Goal: Task Accomplishment & Management: Manage account settings

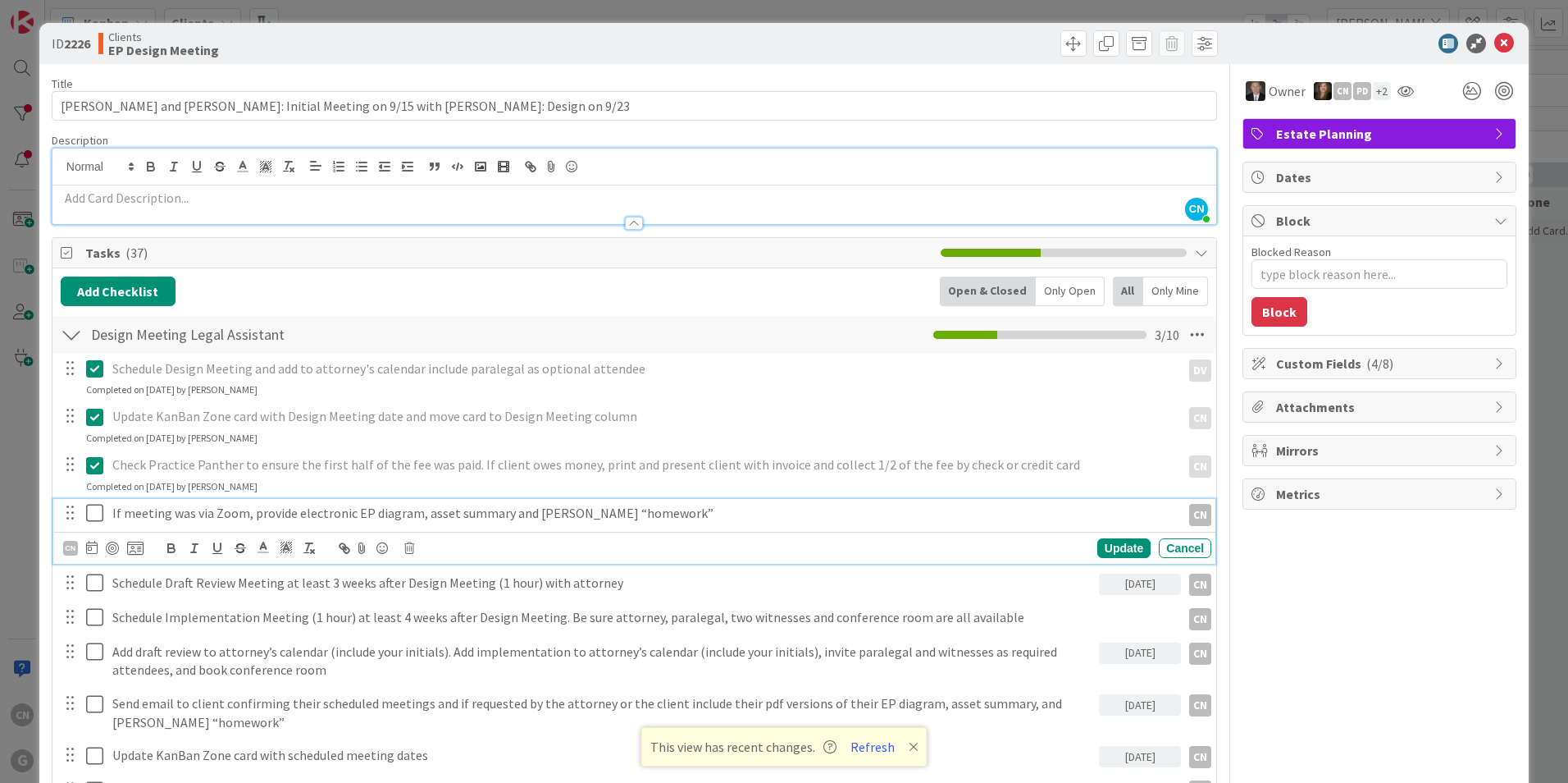
click at [655, 513] on p "If meeting was via Zoom, provide electronic EP diagram, asset summary and [PERS…" at bounding box center [644, 513] width 1062 height 19
click at [405, 548] on icon at bounding box center [409, 548] width 10 height 12
click at [444, 622] on div "Delete" at bounding box center [451, 618] width 61 height 30
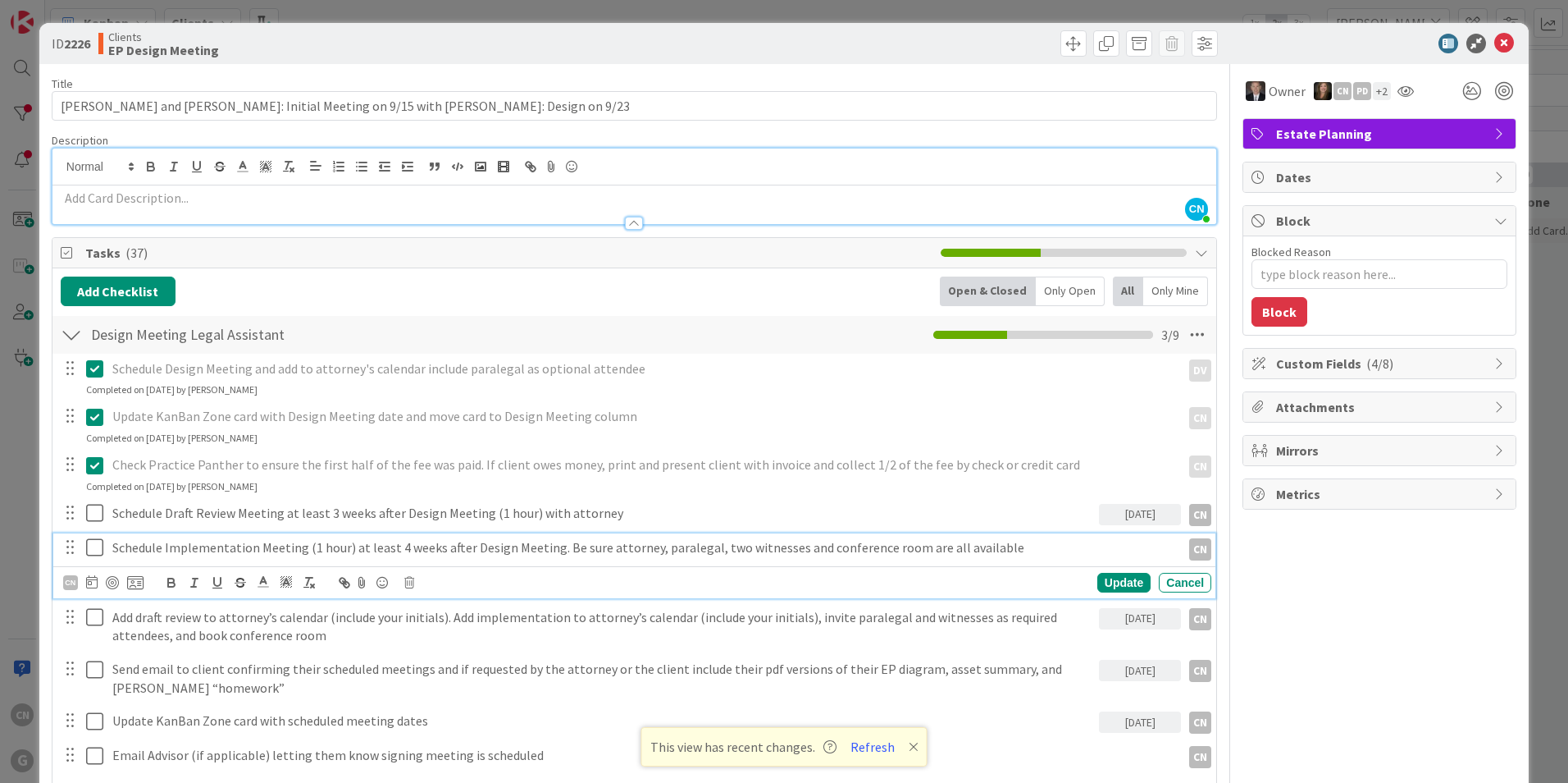
click at [997, 555] on p "Schedule Implementation Meeting (1 hour) at least 4 weeks after Design Meeting.…" at bounding box center [644, 547] width 1062 height 19
click at [86, 583] on icon at bounding box center [92, 581] width 12 height 13
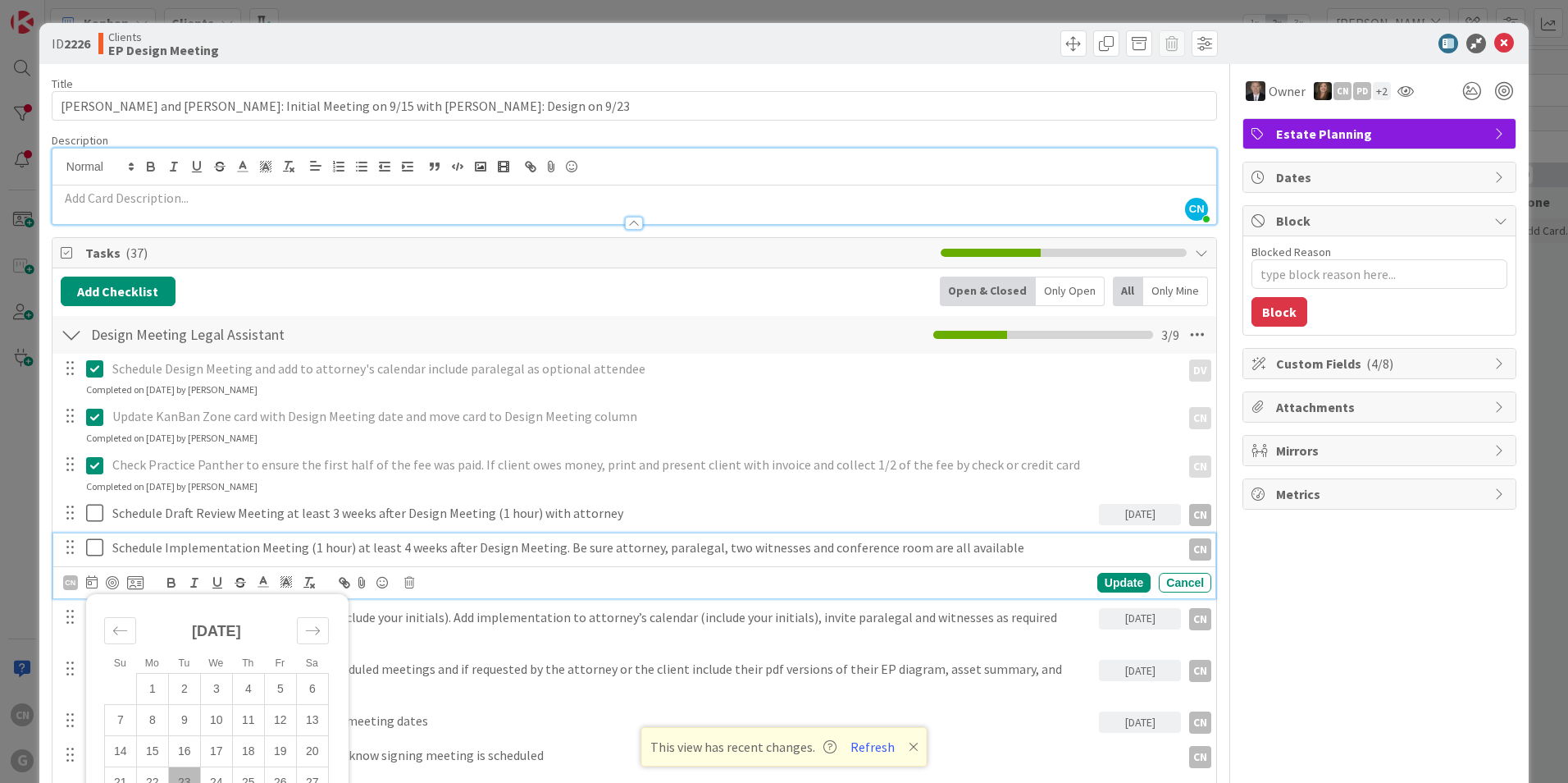
drag, startPoint x: 190, startPoint y: 775, endPoint x: 196, endPoint y: 768, distance: 9.2
click at [189, 773] on td "23" at bounding box center [184, 782] width 32 height 31
type input "[DATE]"
type textarea "x"
click at [1114, 588] on div "Update" at bounding box center [1124, 583] width 53 height 20
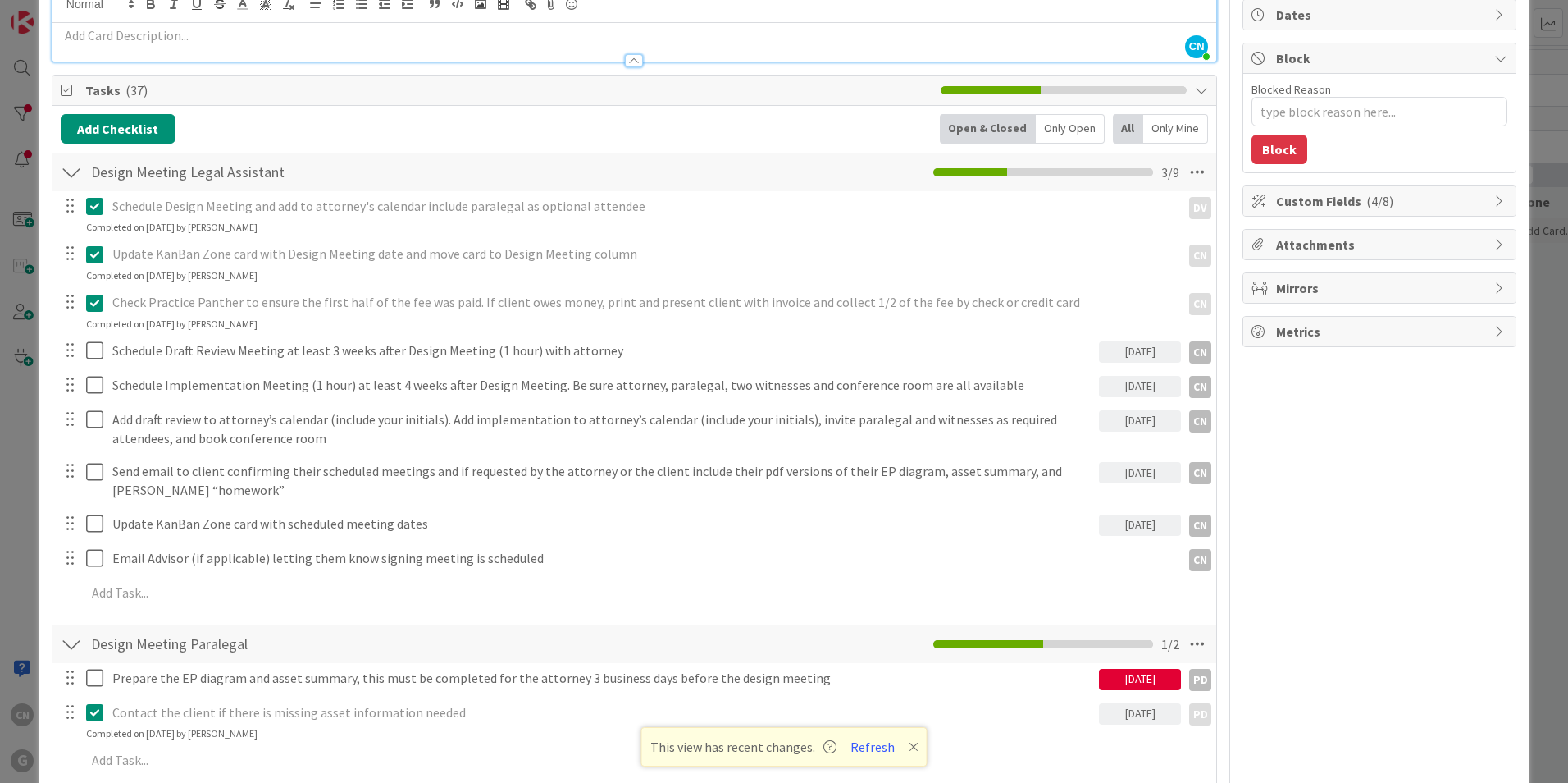
scroll to position [164, 0]
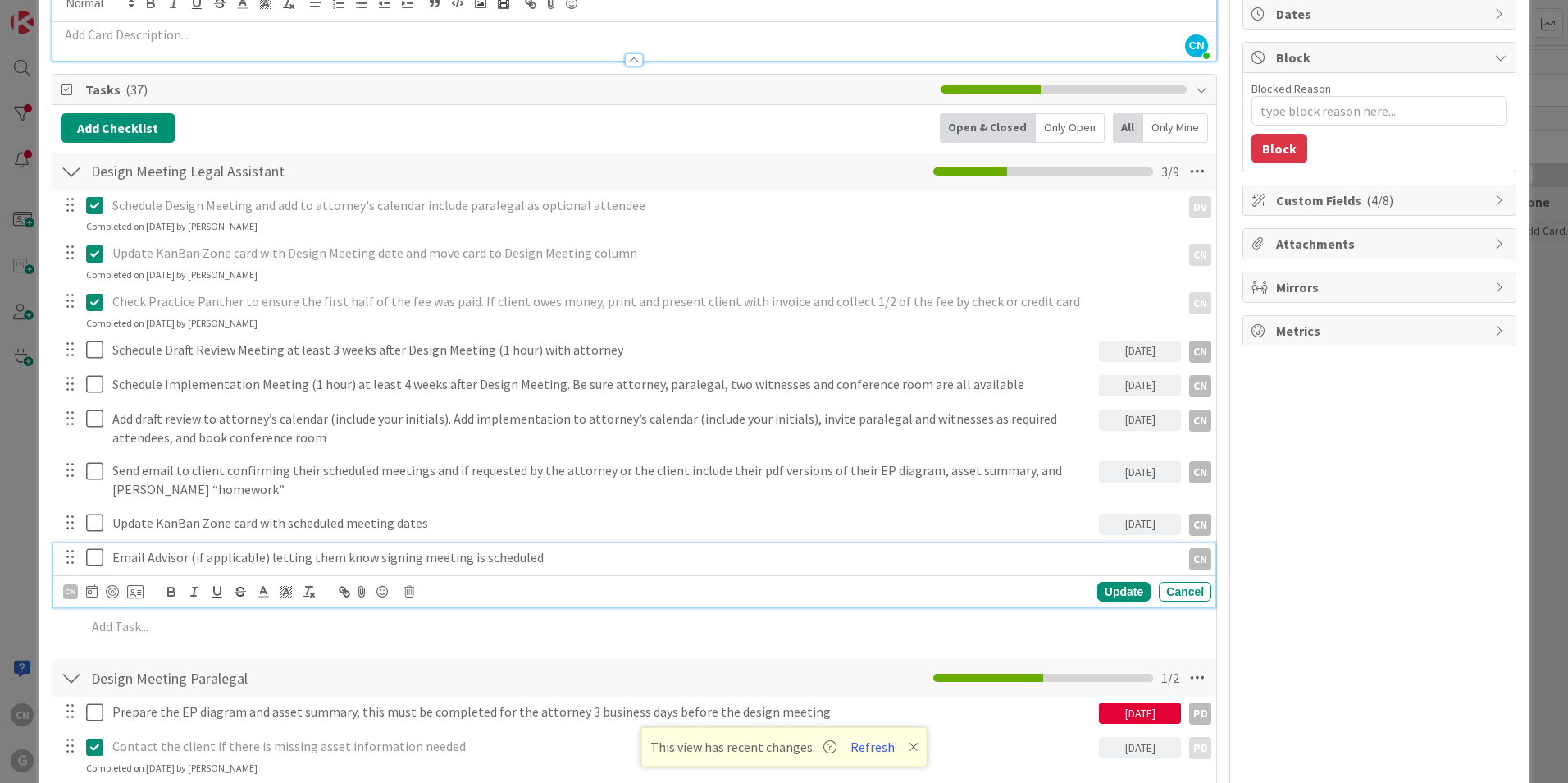
click at [547, 561] on p "Email Advisor (if applicable) letting them know signing meeting is scheduled" at bounding box center [644, 557] width 1062 height 19
click at [90, 593] on icon at bounding box center [92, 590] width 12 height 13
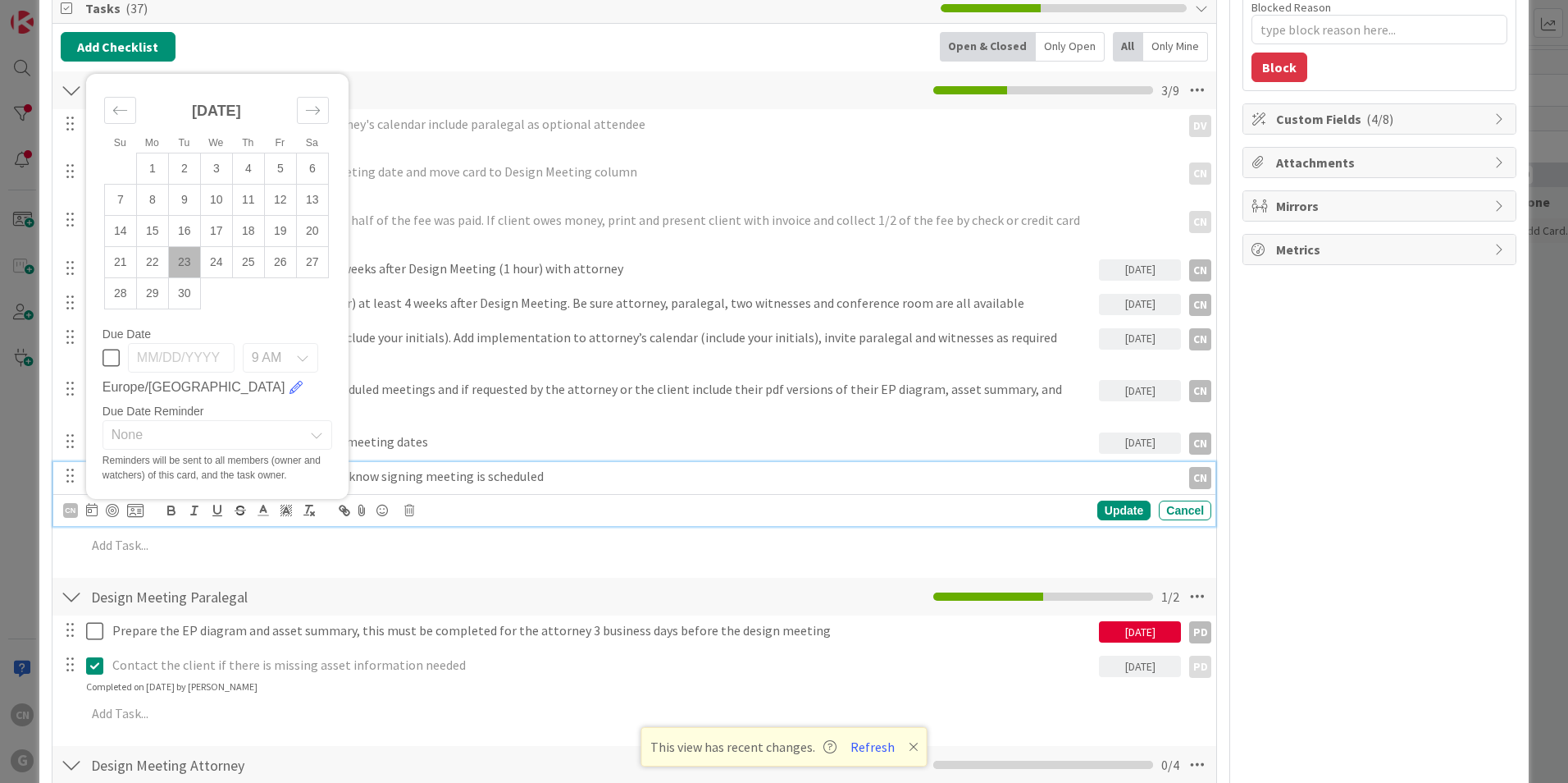
scroll to position [246, 0]
click at [188, 261] on td "23" at bounding box center [184, 262] width 32 height 31
type input "[DATE]"
click at [1113, 514] on div "Update" at bounding box center [1124, 510] width 53 height 20
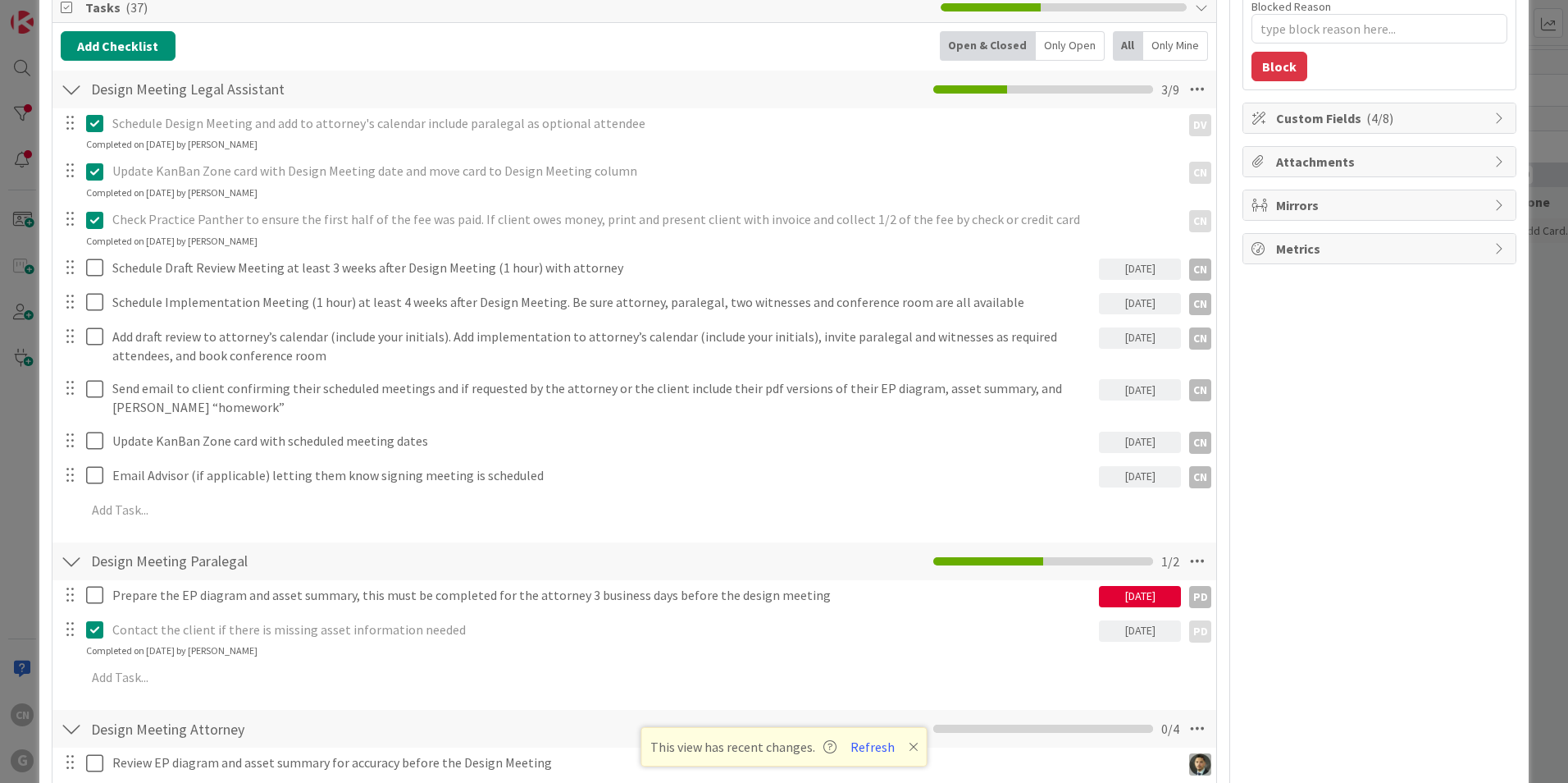
type textarea "x"
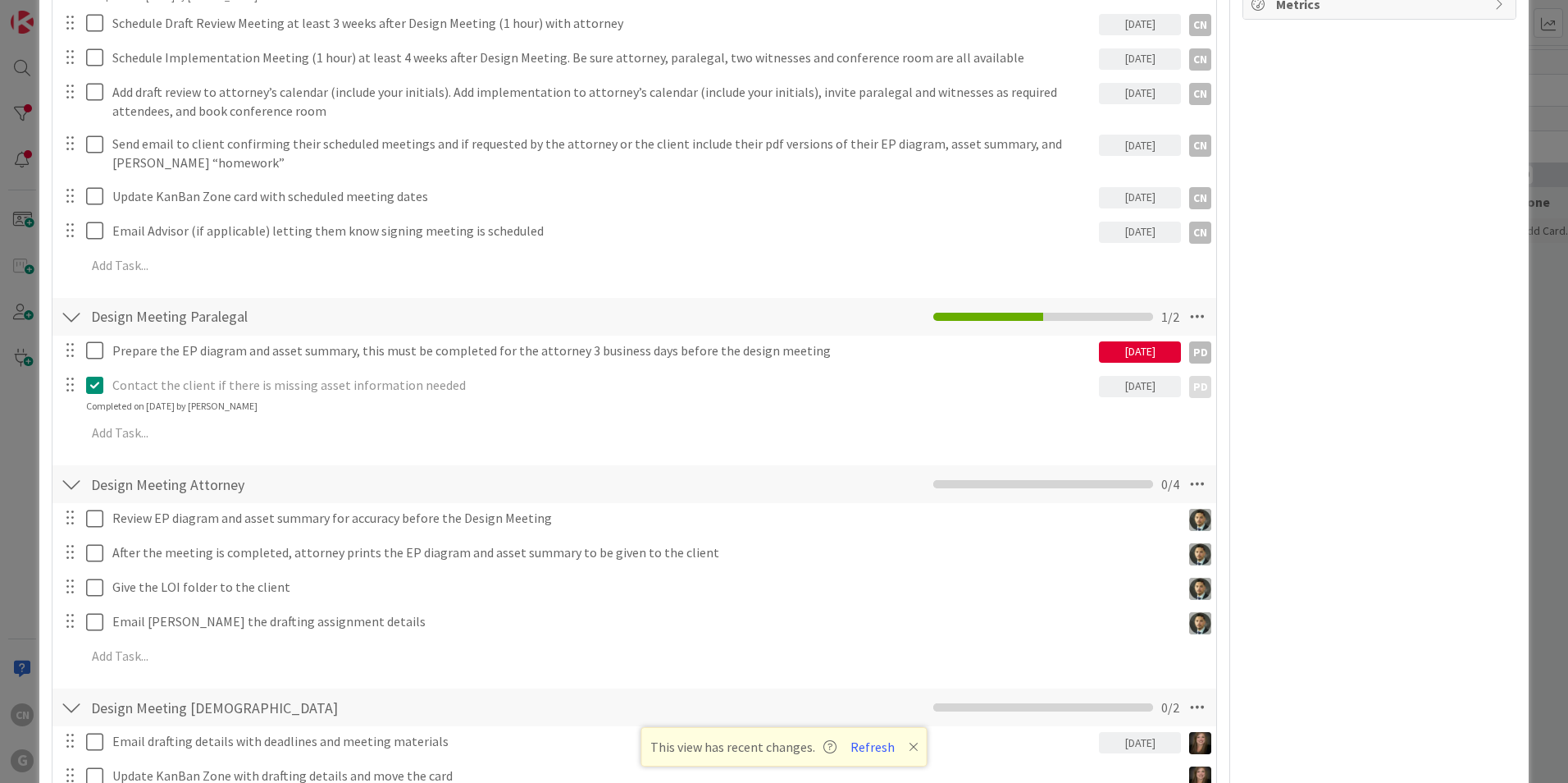
scroll to position [490, 0]
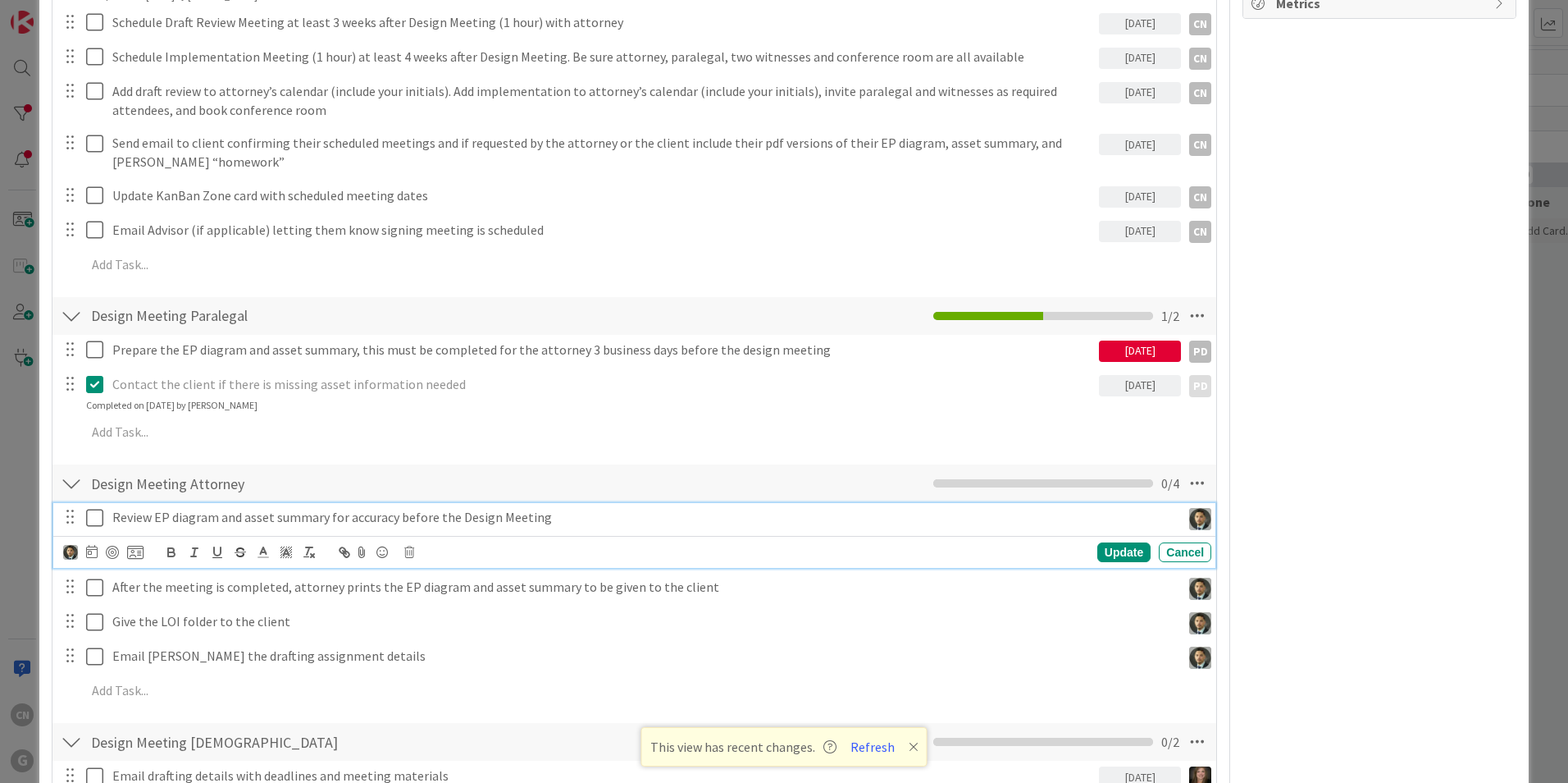
click at [572, 520] on p "Review EP diagram and asset summary for accuracy before the Design Meeting" at bounding box center [644, 517] width 1062 height 19
click at [92, 555] on icon at bounding box center [92, 551] width 12 height 13
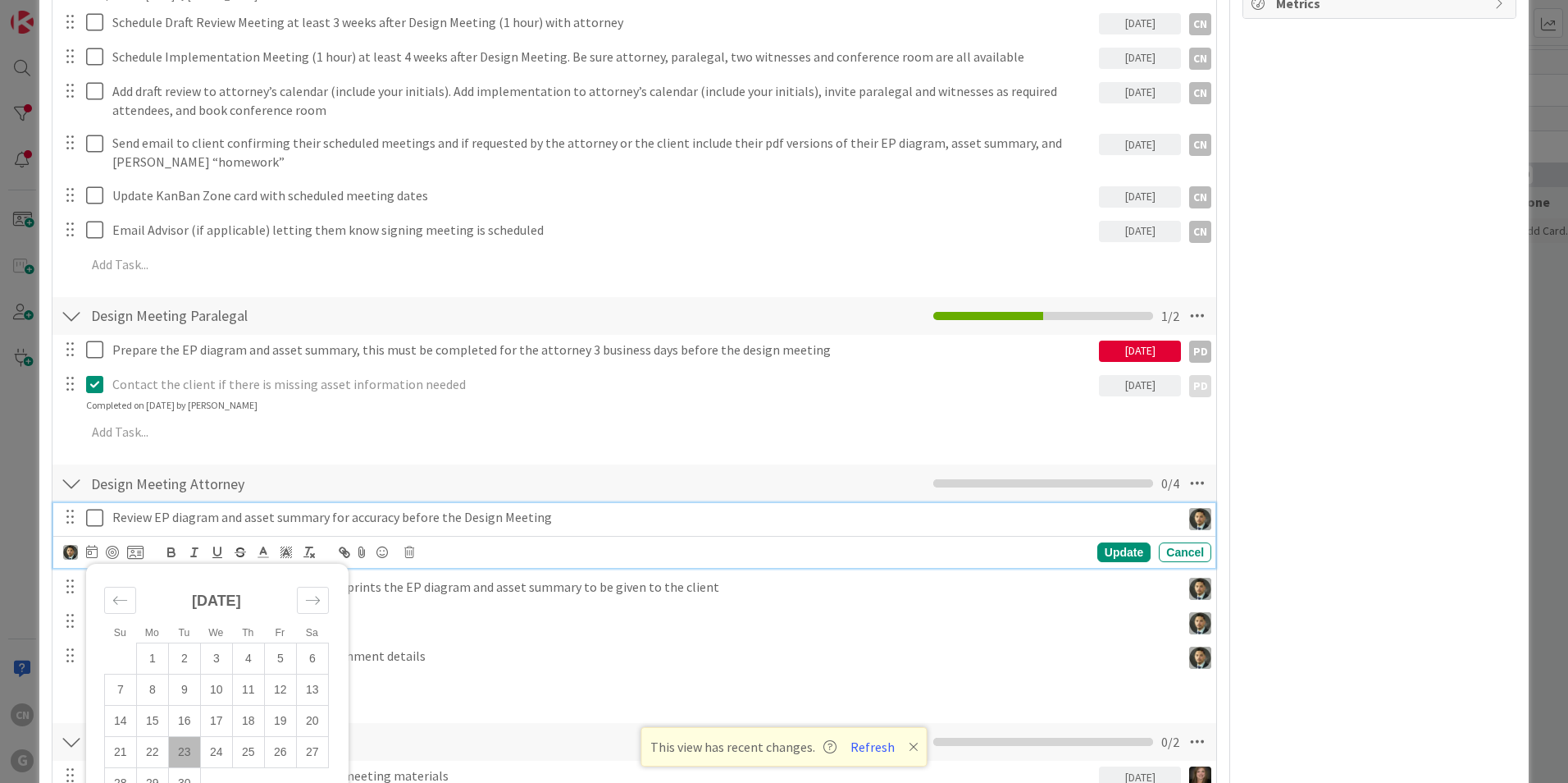
click at [182, 755] on td "23" at bounding box center [184, 752] width 32 height 31
type input "[DATE]"
type textarea "x"
click at [1099, 555] on div "Update" at bounding box center [1124, 552] width 53 height 20
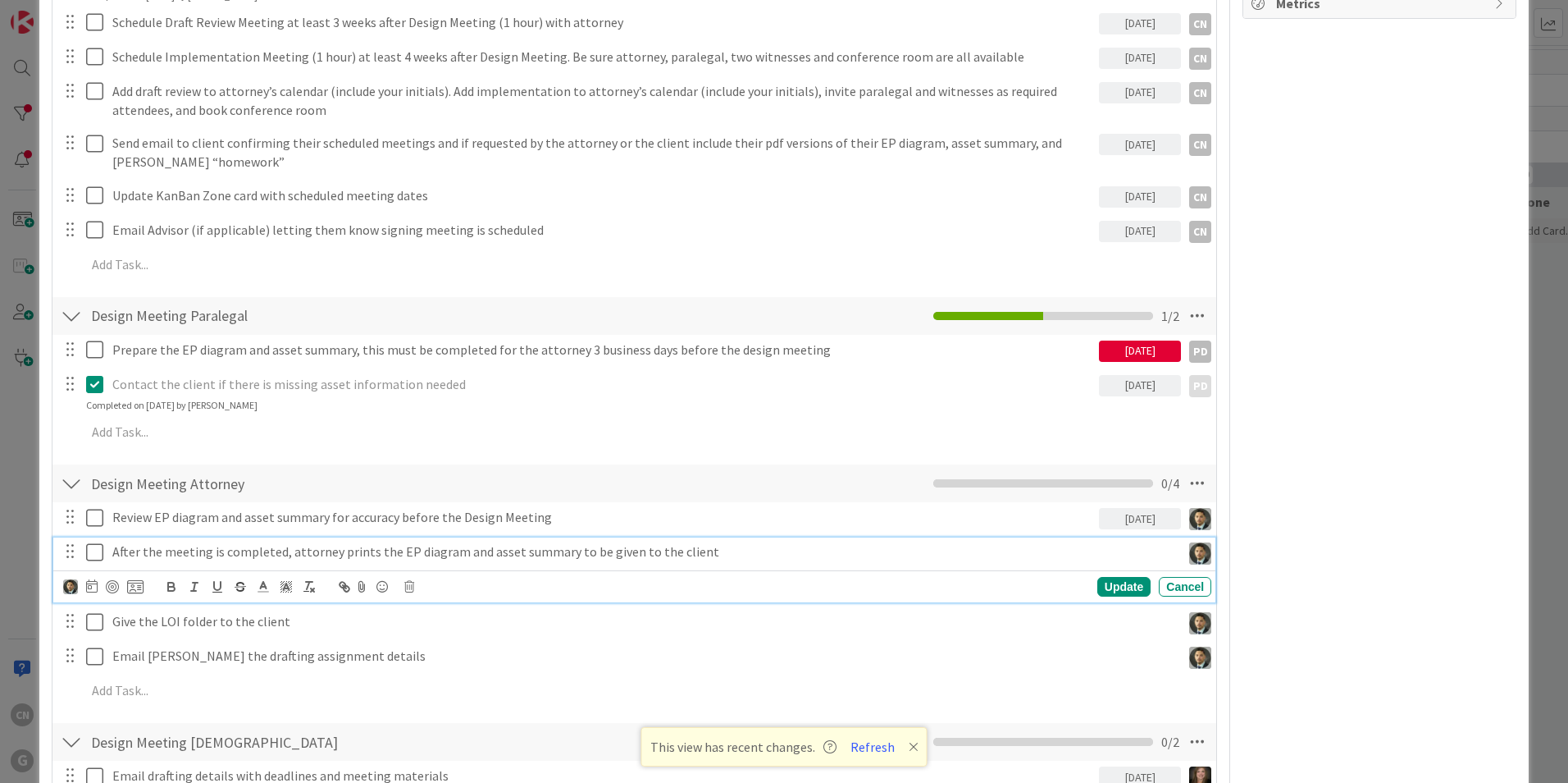
click at [703, 554] on p "After the meeting is completed, attorney prints the EP diagram and asset summar…" at bounding box center [644, 551] width 1062 height 19
click at [90, 587] on icon at bounding box center [92, 585] width 12 height 13
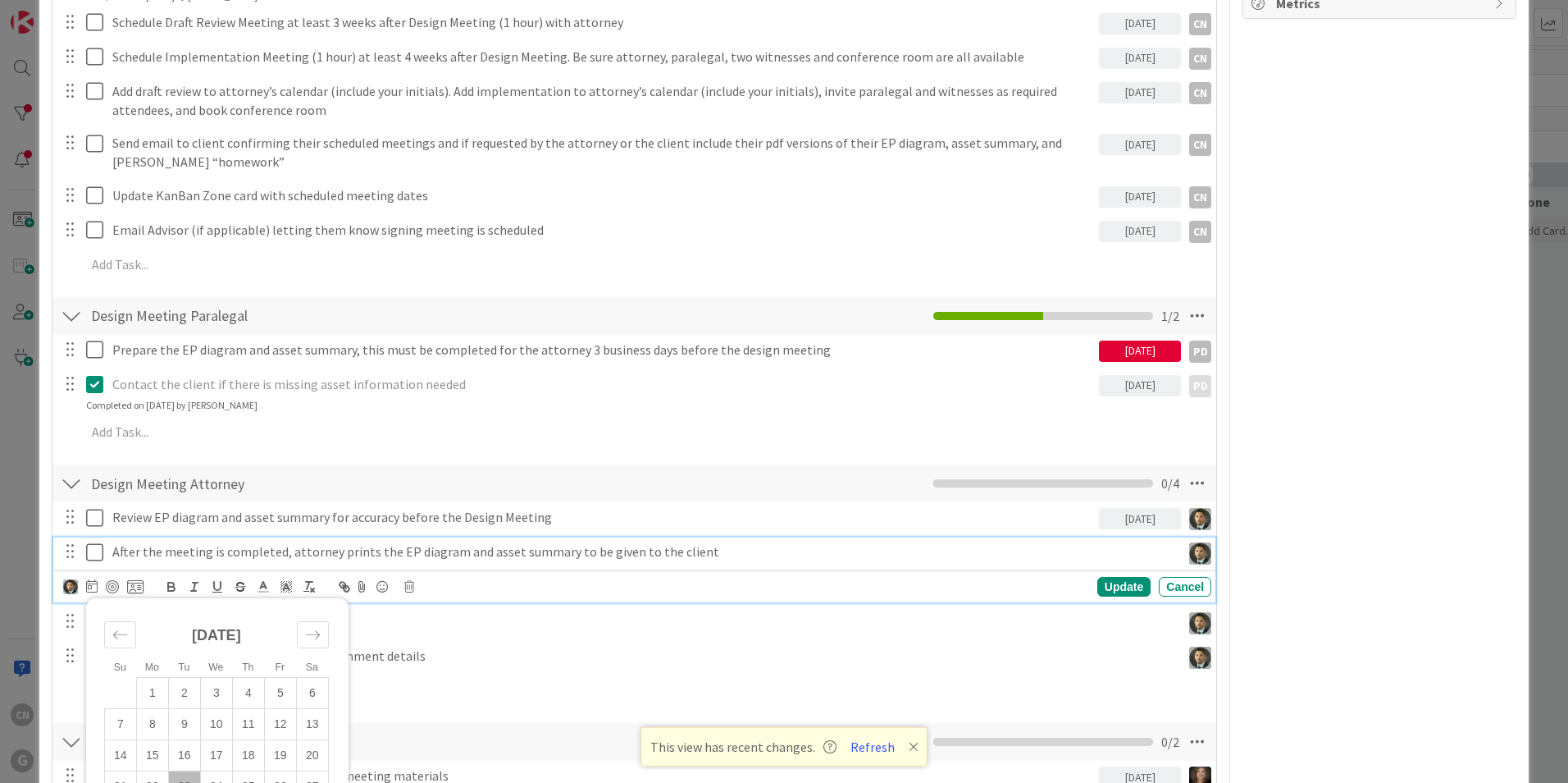
click at [187, 778] on td "23" at bounding box center [184, 787] width 32 height 31
type input "[DATE]"
type textarea "x"
click at [1099, 587] on div "Update" at bounding box center [1124, 587] width 53 height 20
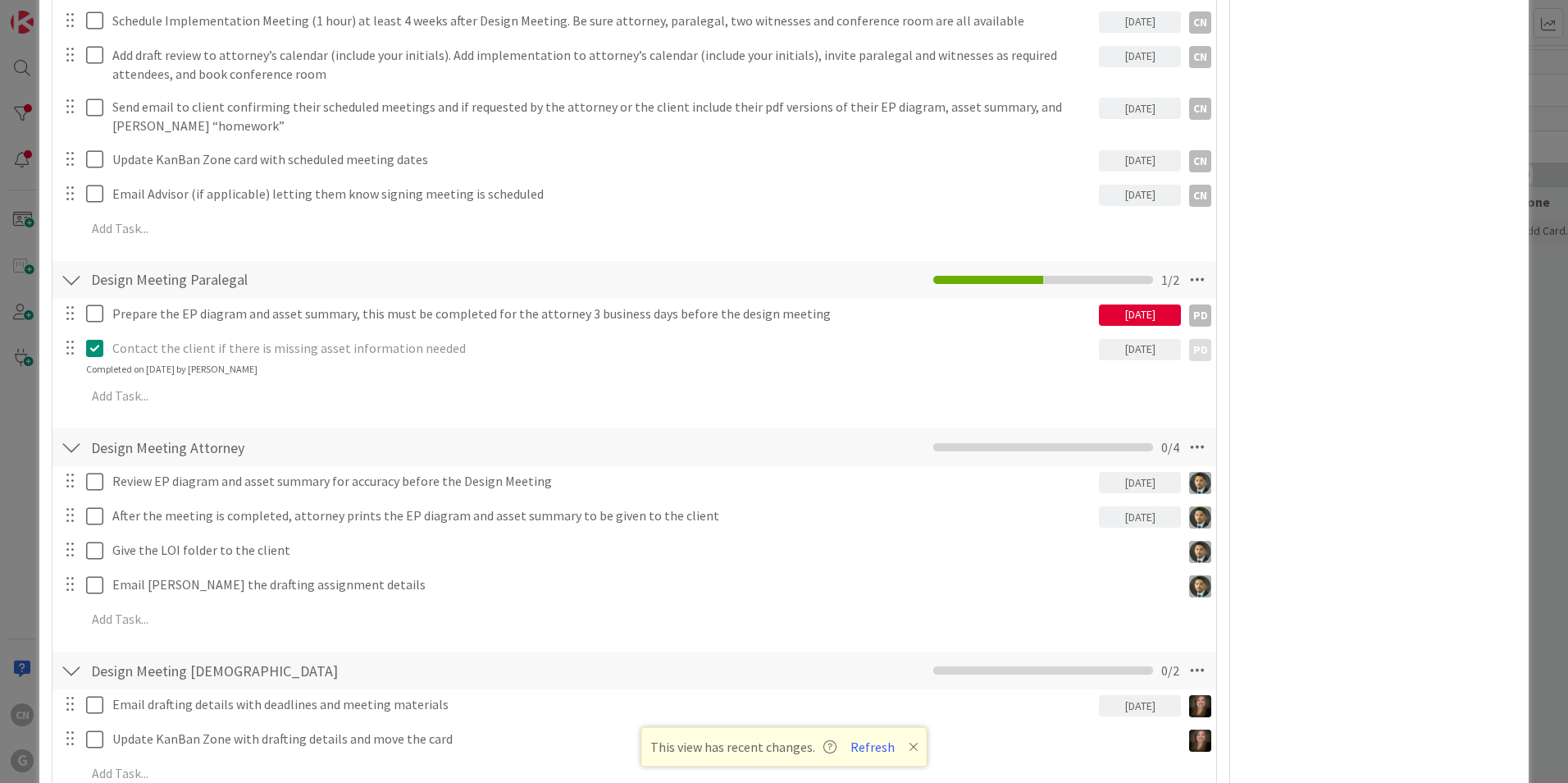
scroll to position [530, 0]
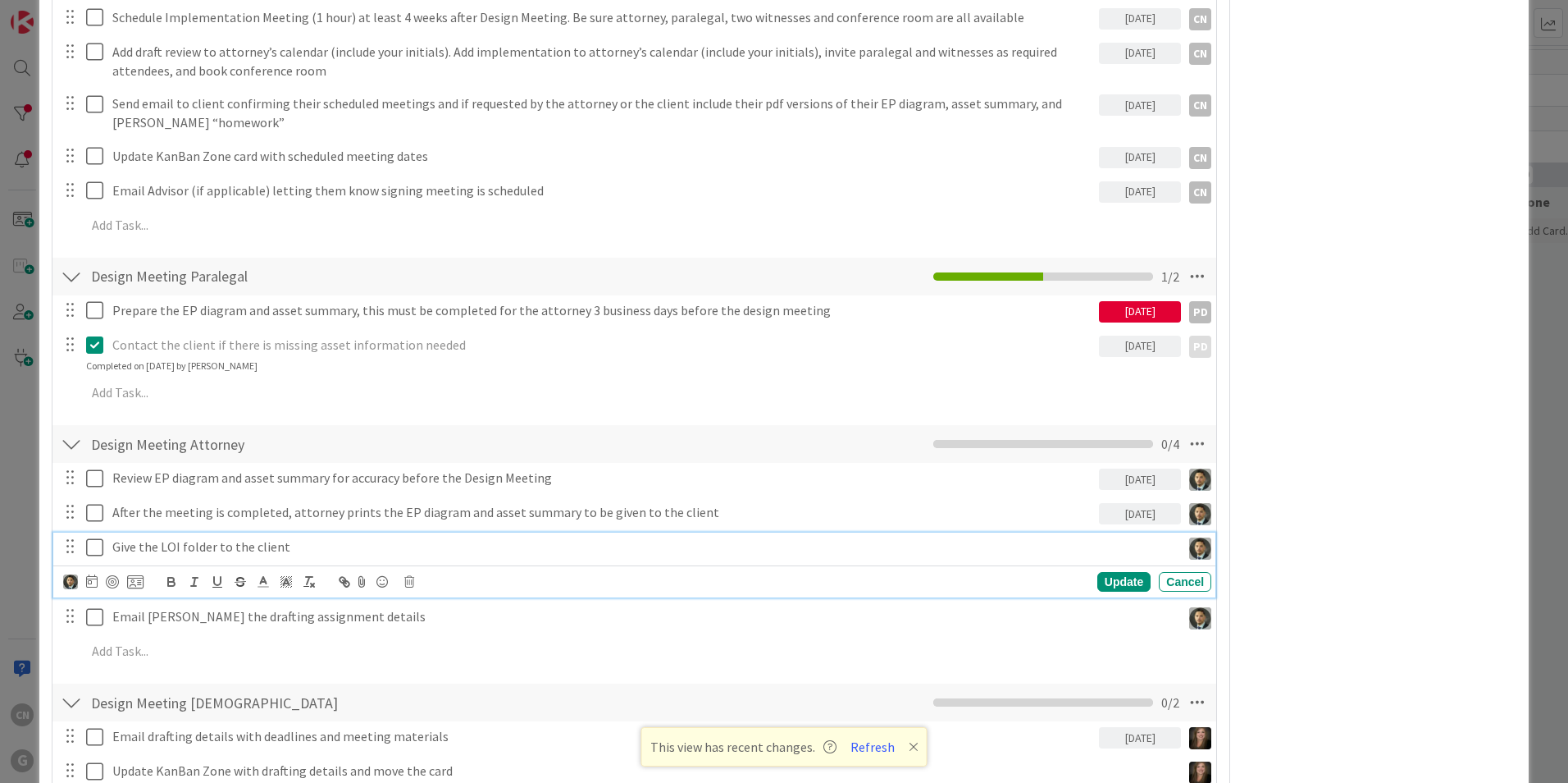
click at [289, 547] on p "Give the LOI folder to the client" at bounding box center [644, 546] width 1062 height 19
click at [90, 585] on icon at bounding box center [92, 580] width 12 height 13
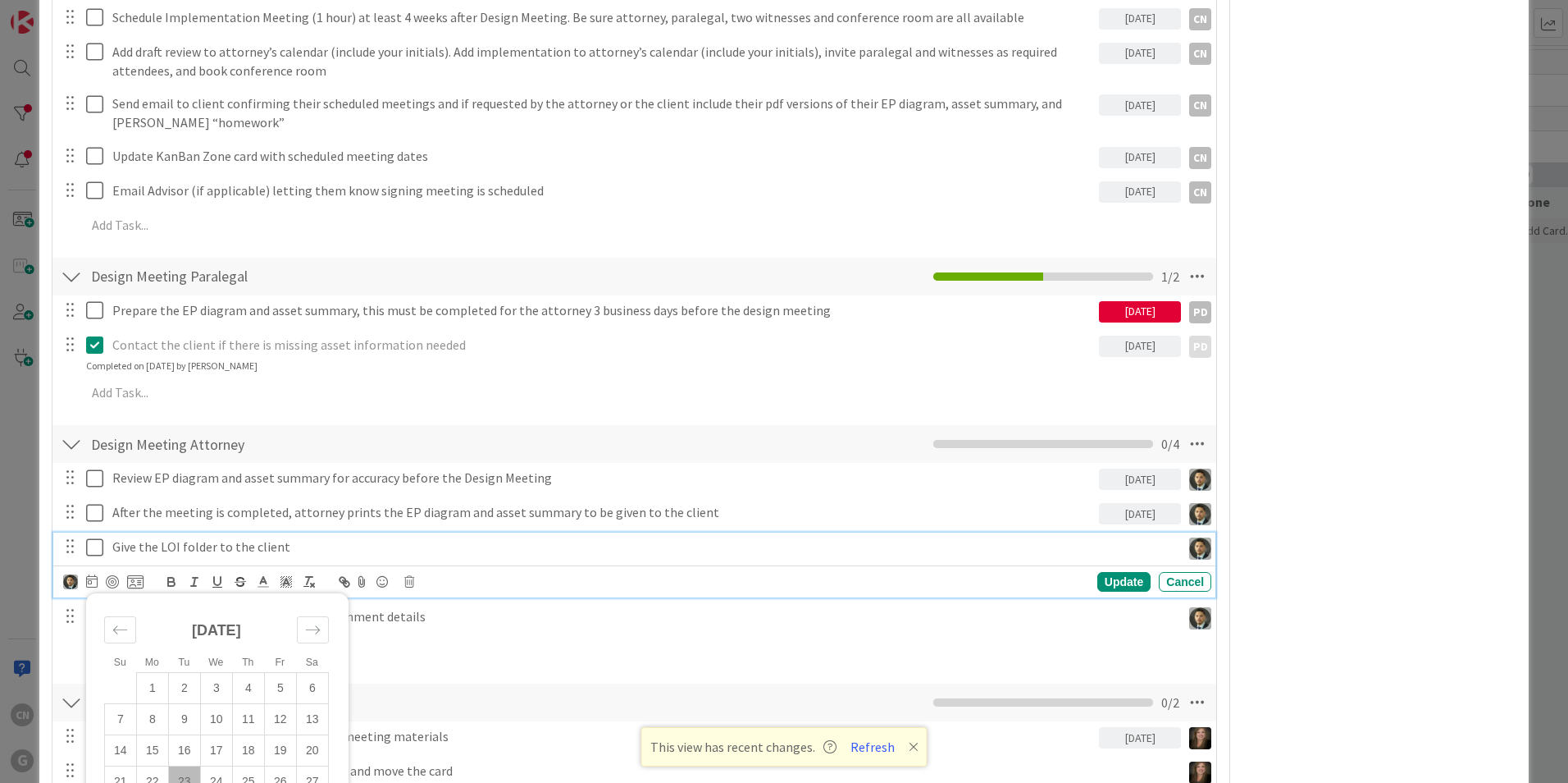
click at [185, 777] on td "23" at bounding box center [184, 782] width 32 height 31
type input "[DATE]"
type textarea "x"
click at [1098, 583] on div "Update" at bounding box center [1124, 582] width 53 height 20
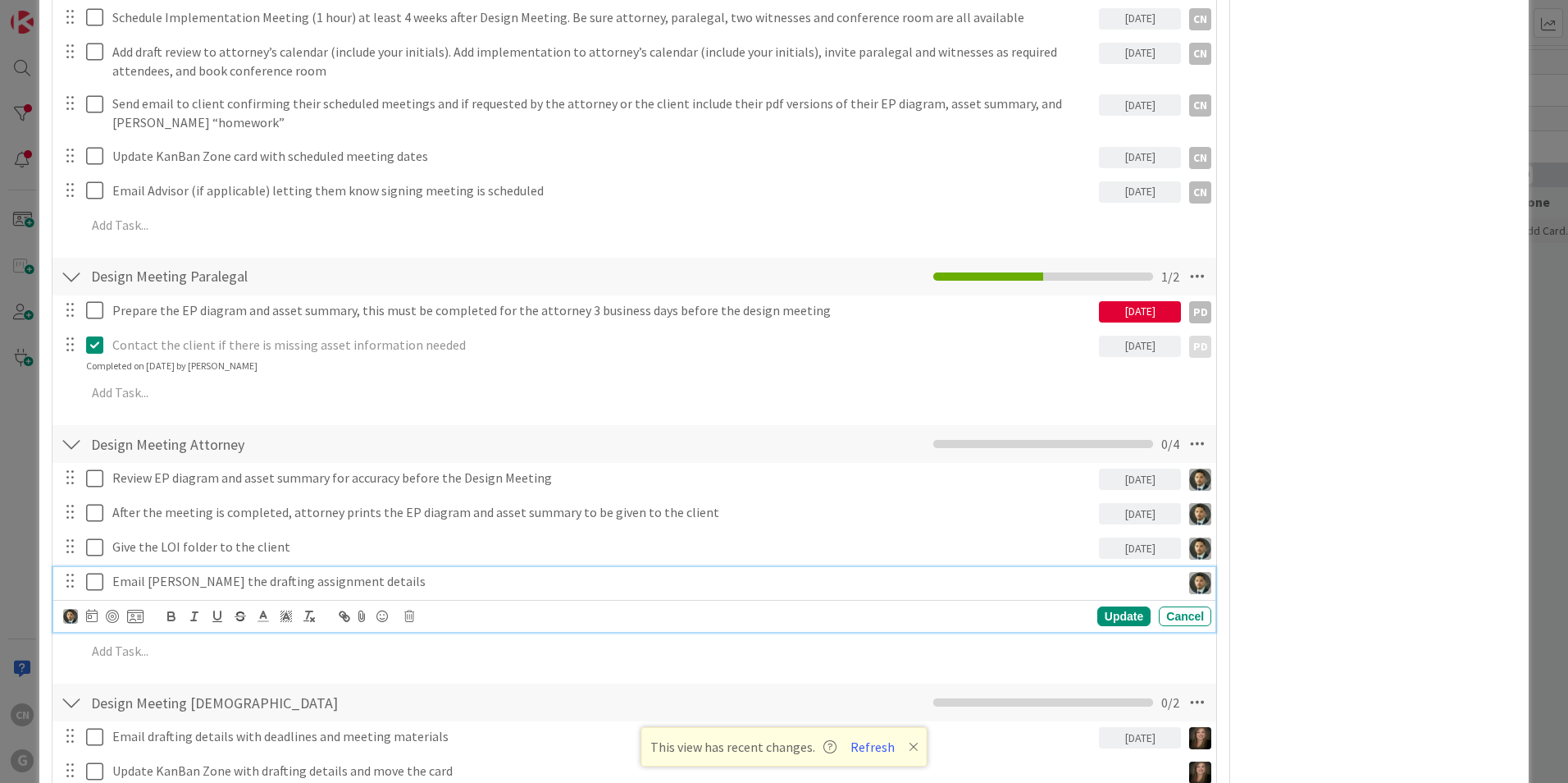
click at [361, 582] on p "Email [PERSON_NAME] the drafting assignment details" at bounding box center [644, 581] width 1062 height 19
click at [95, 618] on icon at bounding box center [92, 615] width 12 height 13
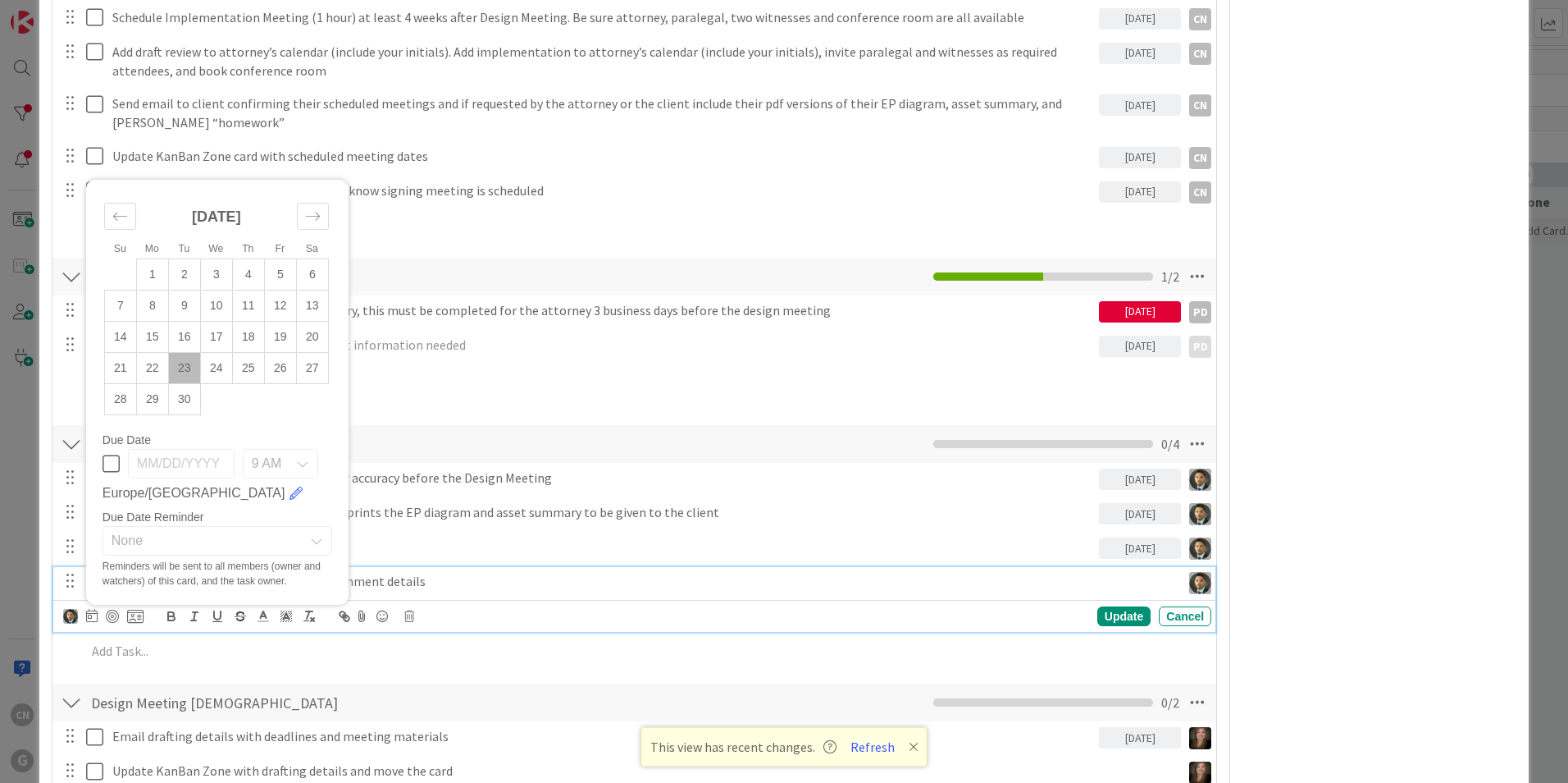
click at [184, 374] on td "23" at bounding box center [184, 368] width 32 height 31
type input "[DATE]"
type textarea "x"
click at [1116, 624] on div "Update" at bounding box center [1124, 616] width 53 height 20
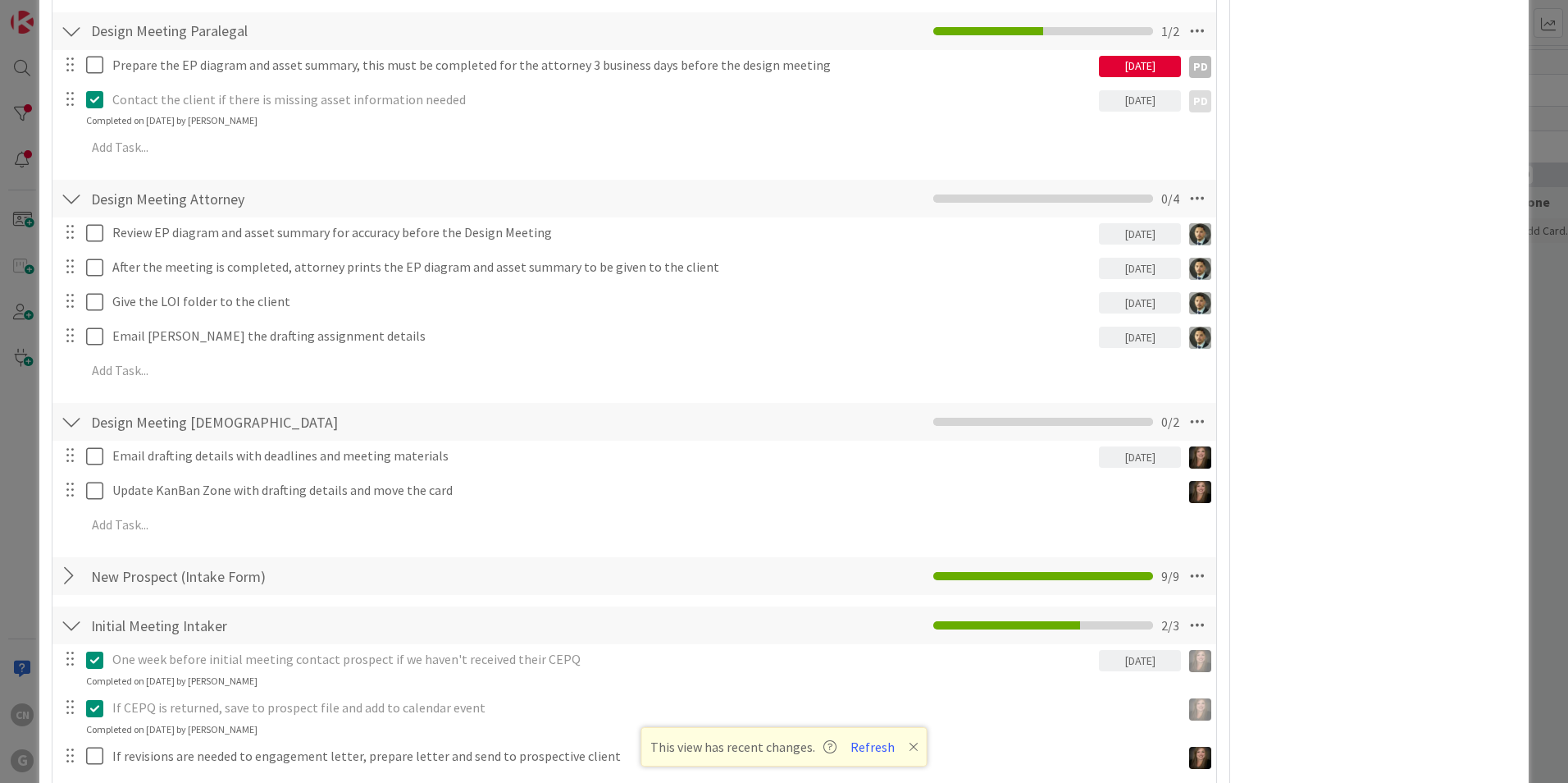
scroll to position [777, 0]
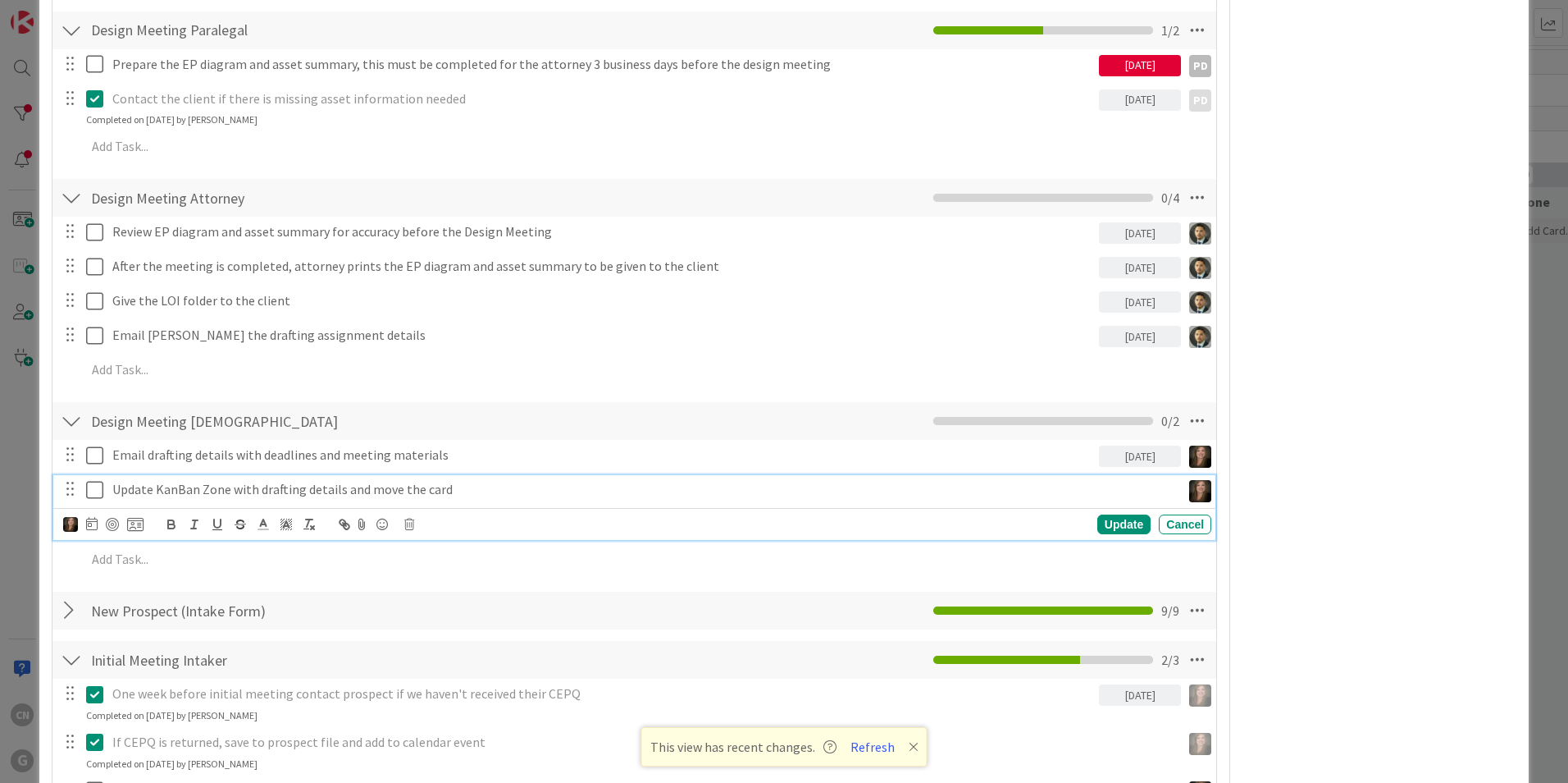
click at [463, 491] on p "Update KanBan Zone with drafting details and move the card" at bounding box center [644, 489] width 1062 height 19
click at [90, 525] on icon at bounding box center [92, 523] width 12 height 13
click at [182, 721] on td "23" at bounding box center [184, 724] width 32 height 31
type input "[DATE]"
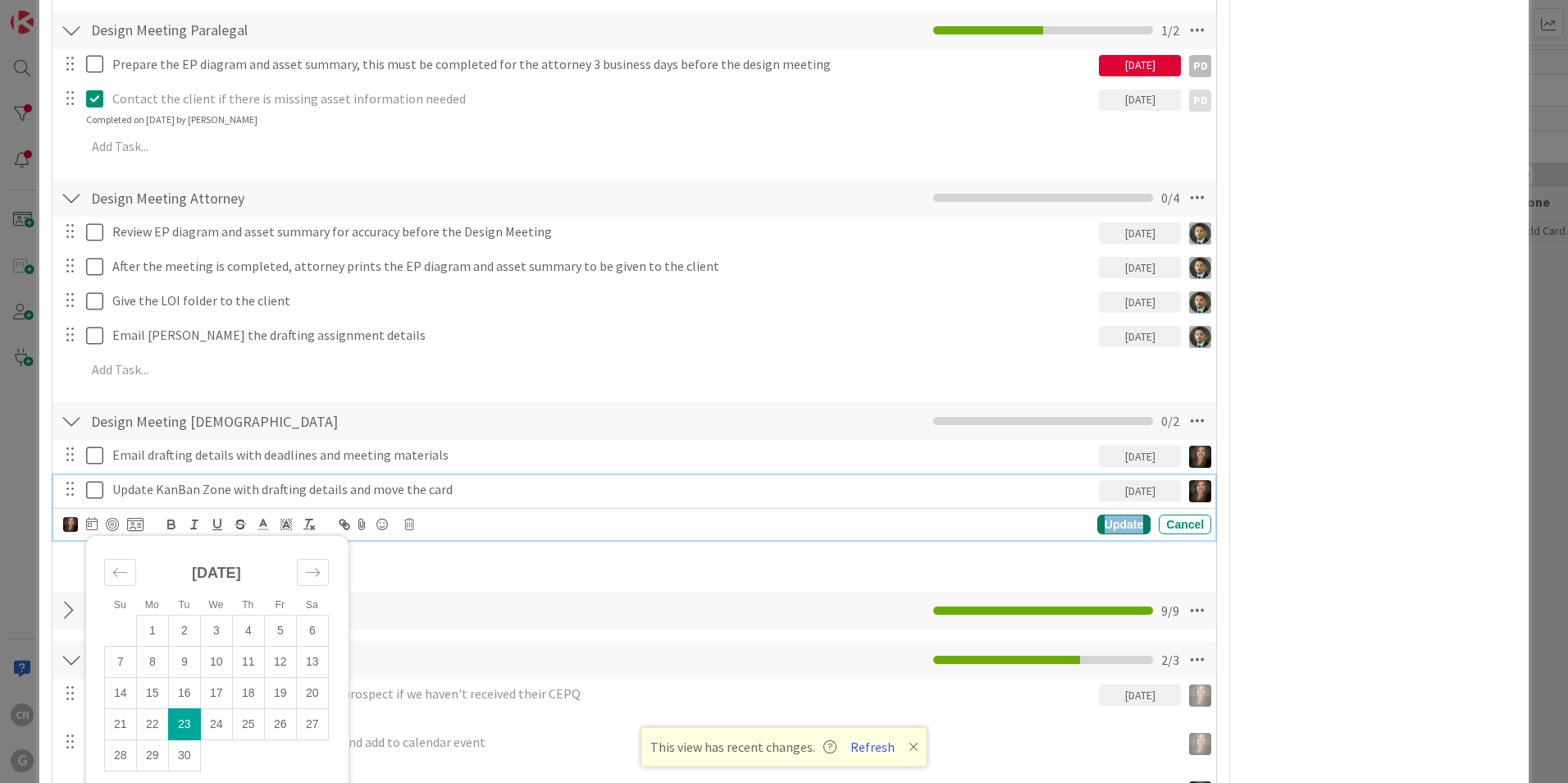
click at [1119, 524] on div "Update" at bounding box center [1124, 524] width 53 height 20
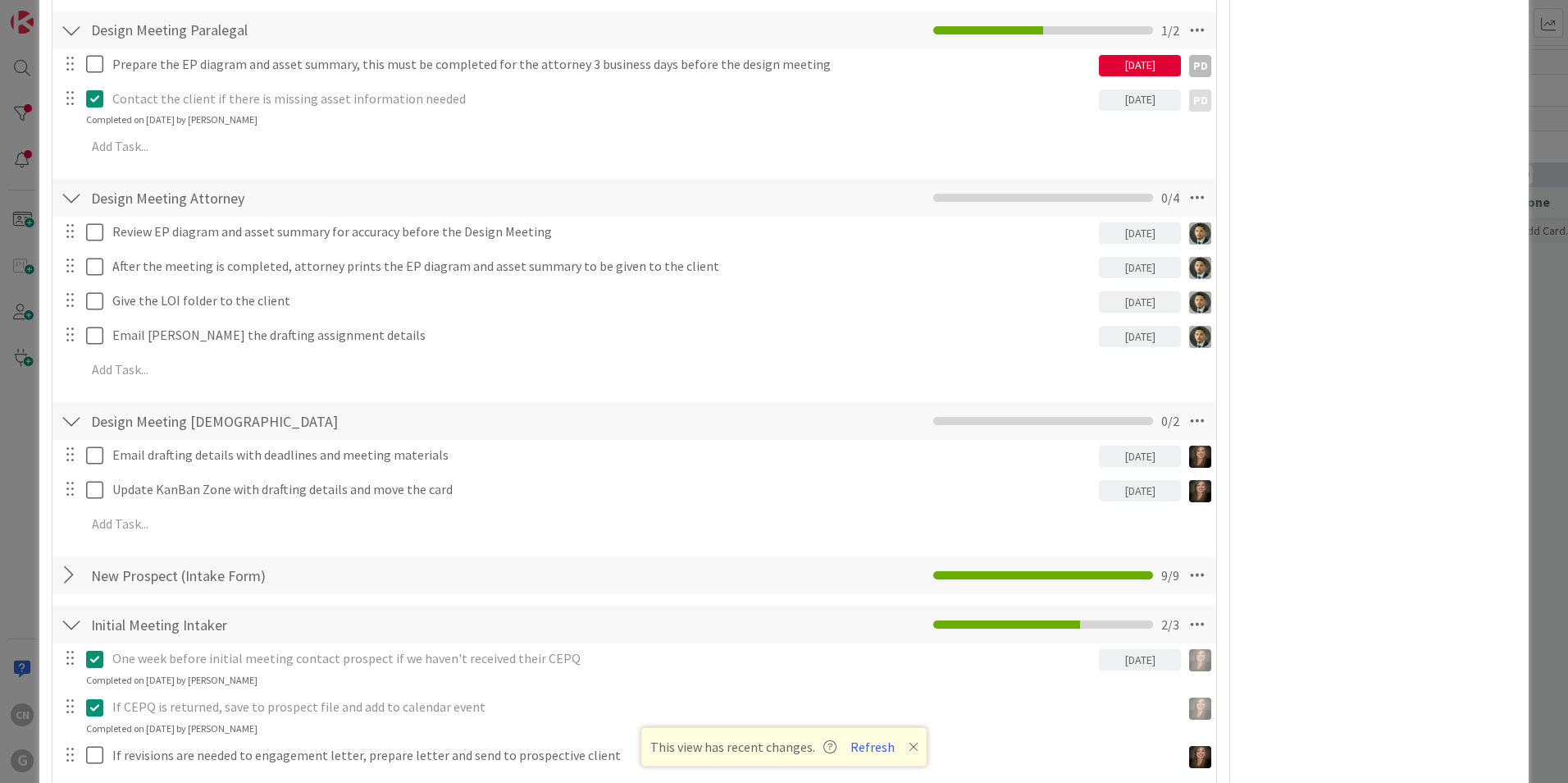
click at [1405, 603] on div "Owner CN PD + 2 Estate Planning Dates Block Blocked Reason 0 / 256 Block Custom…" at bounding box center [1379, 554] width 274 height 2534
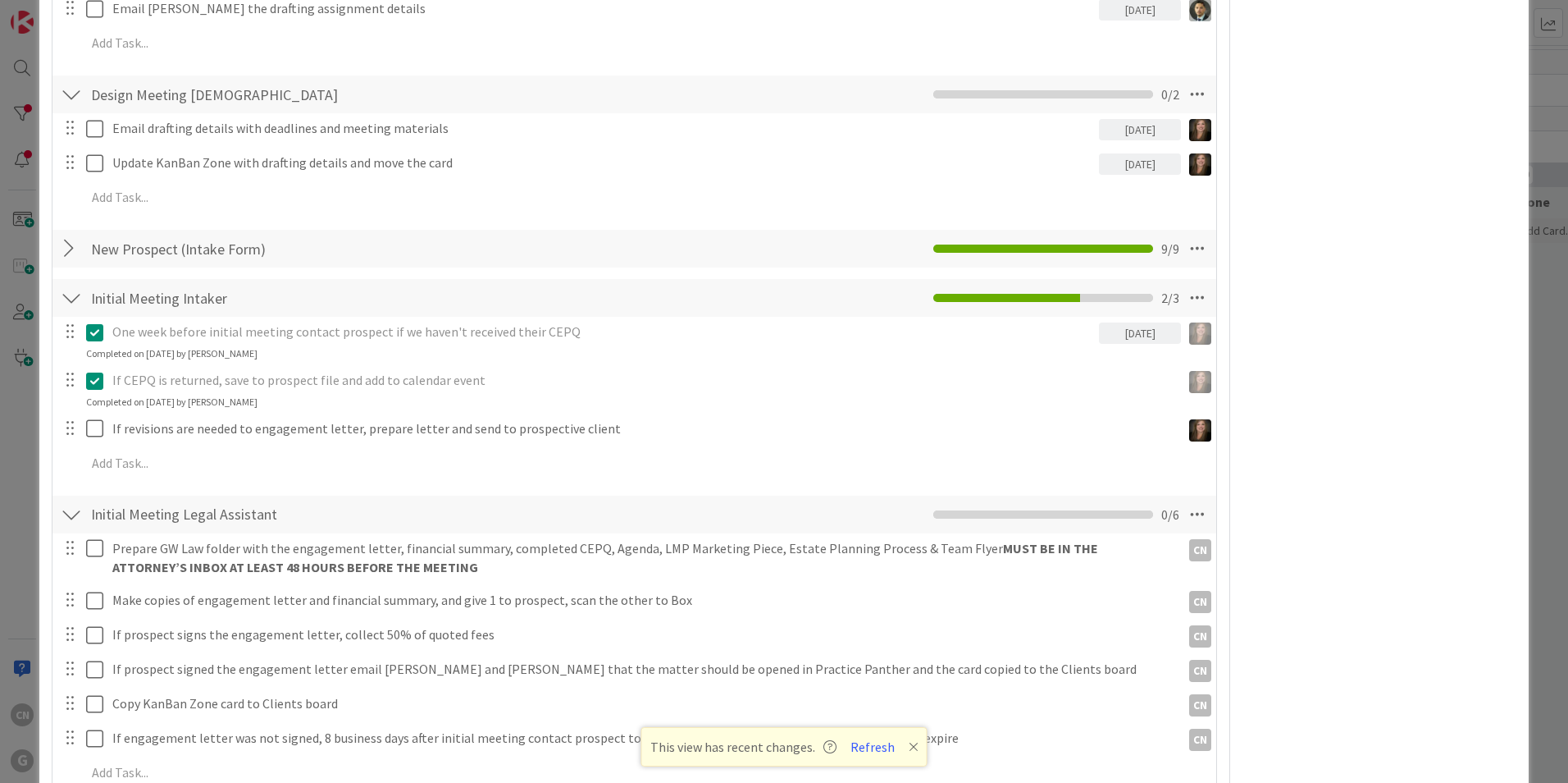
scroll to position [1105, 0]
click at [68, 299] on div at bounding box center [71, 297] width 21 height 30
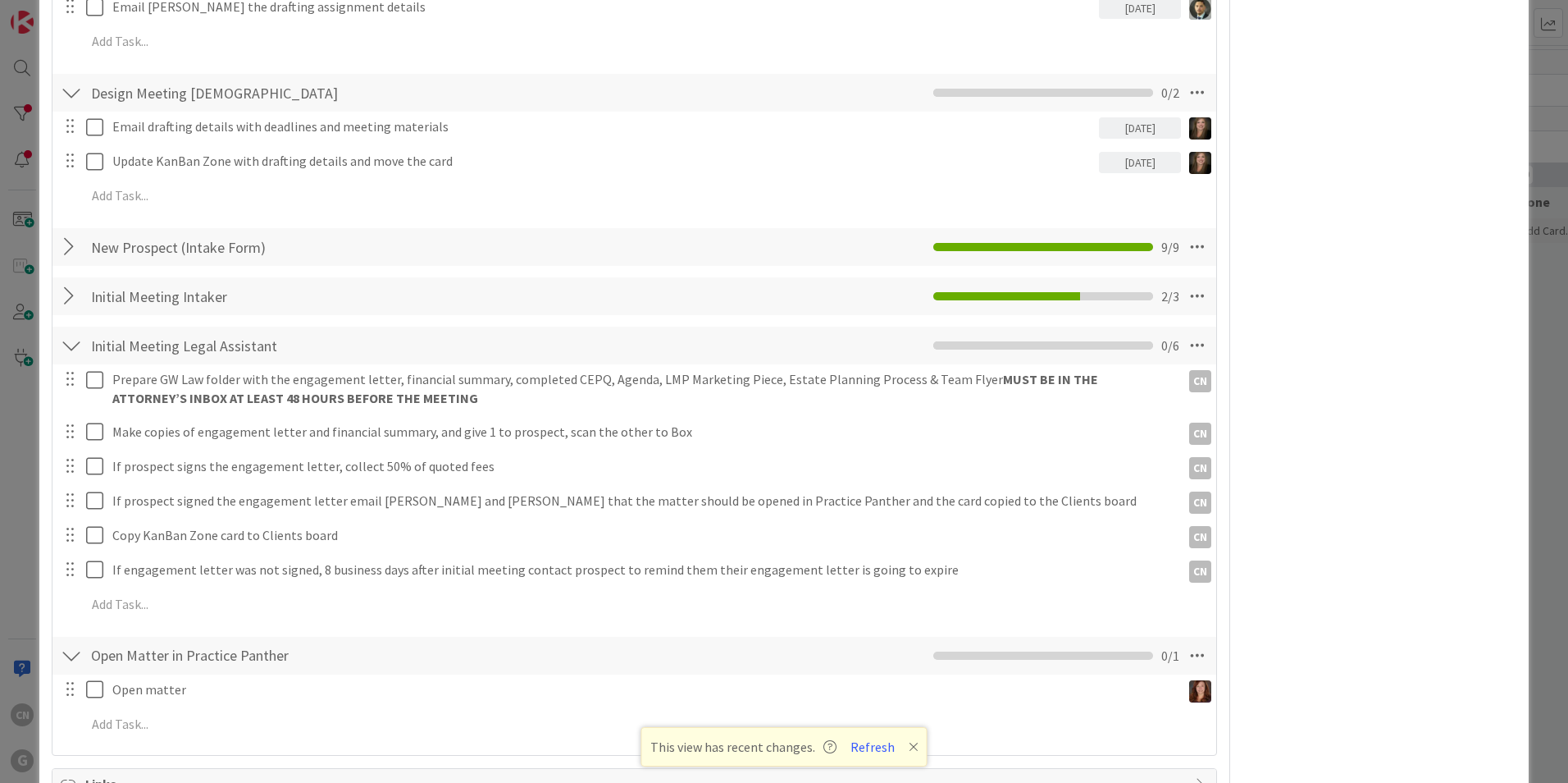
click at [72, 350] on div at bounding box center [71, 346] width 21 height 30
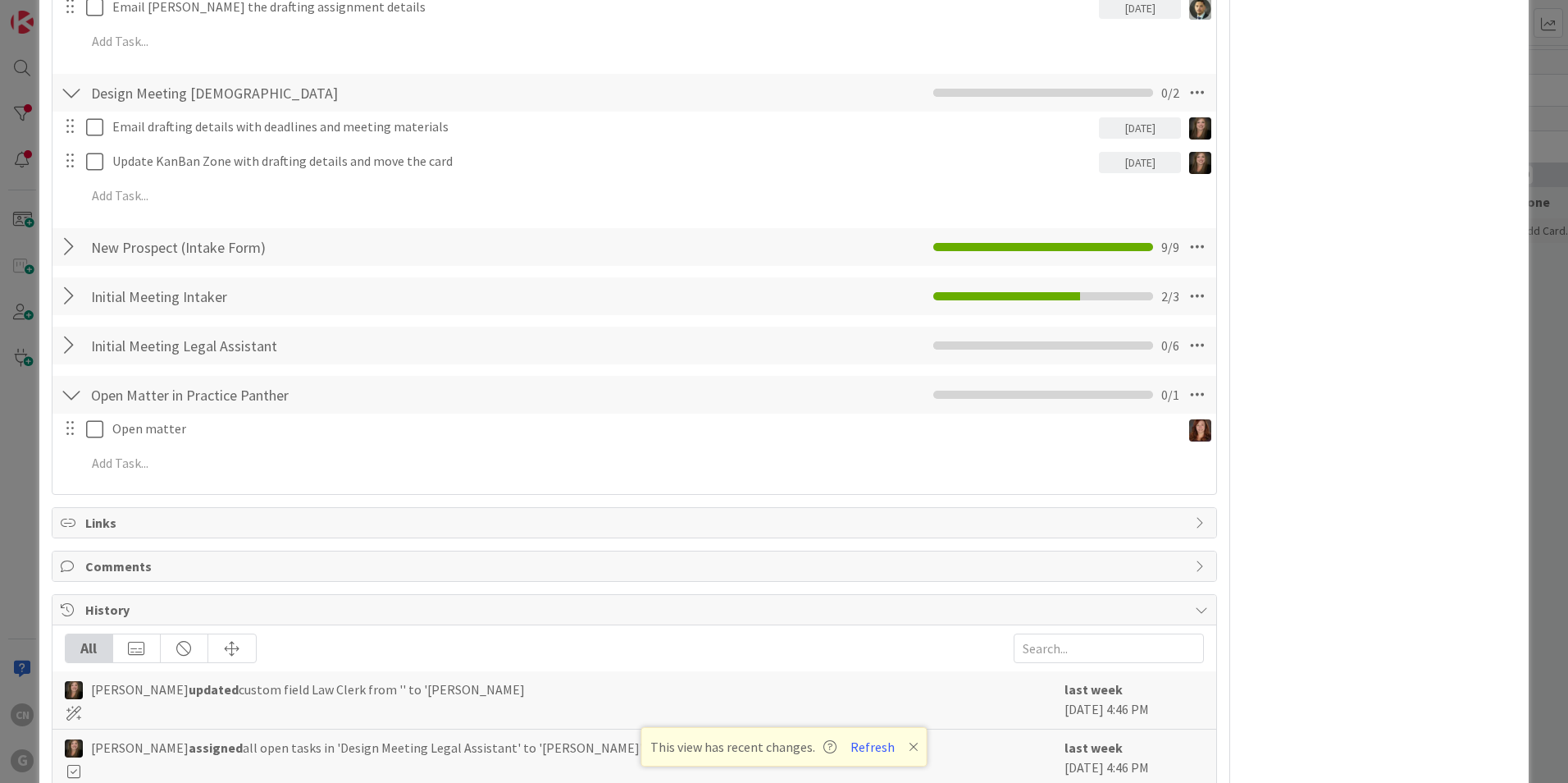
click at [76, 398] on div at bounding box center [71, 395] width 21 height 30
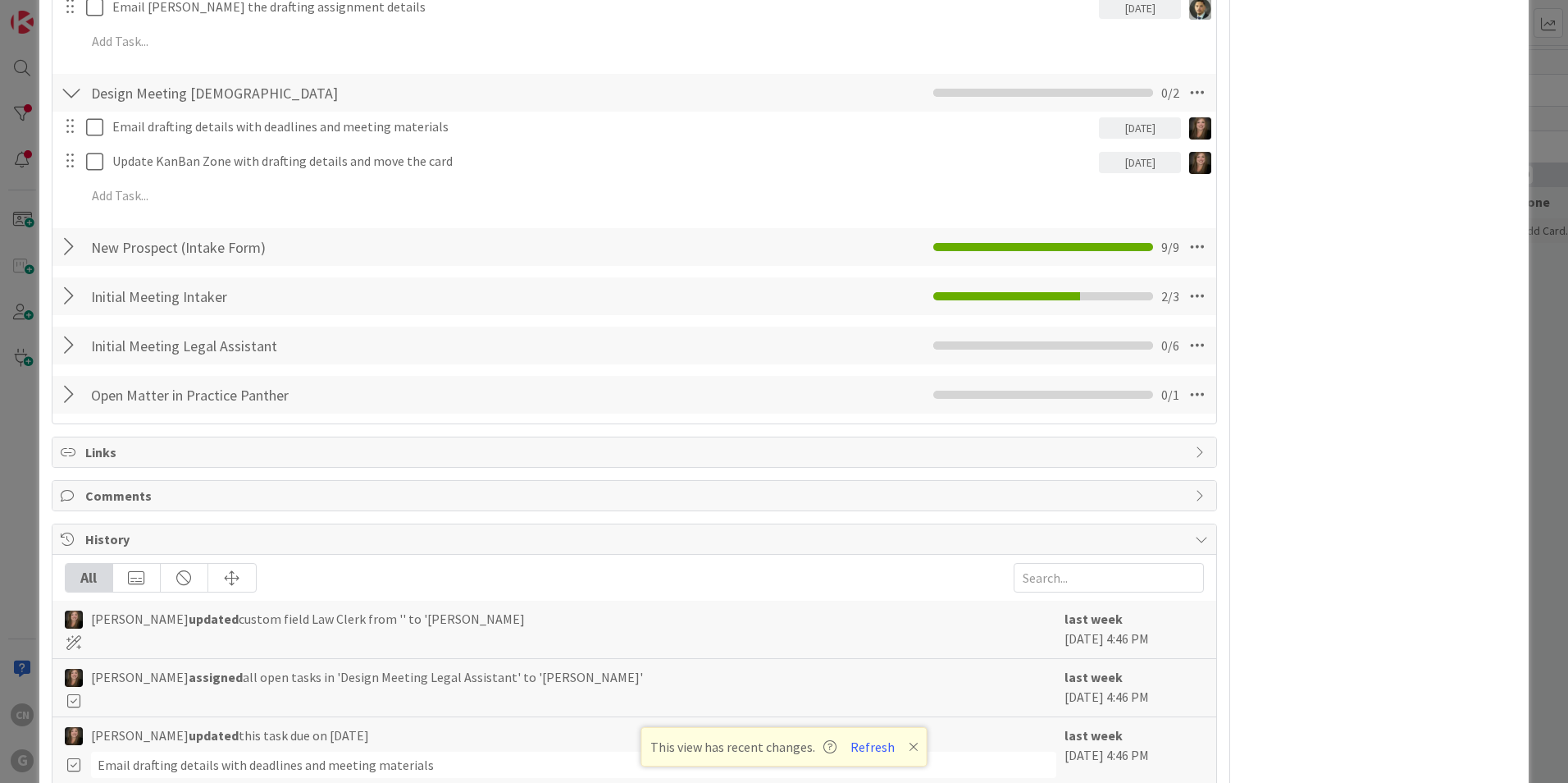
click at [71, 398] on div at bounding box center [71, 395] width 21 height 30
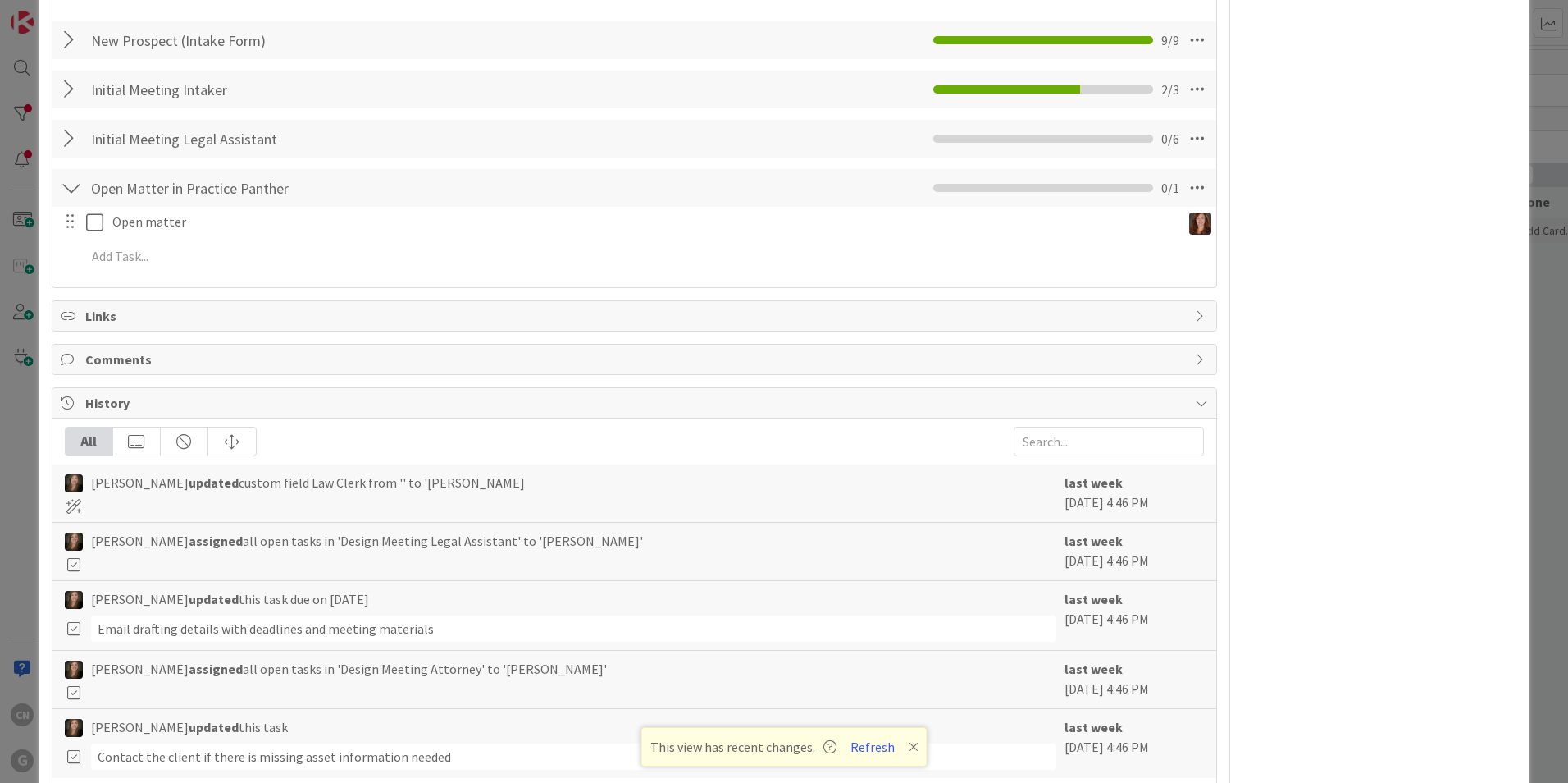
scroll to position [1312, 0]
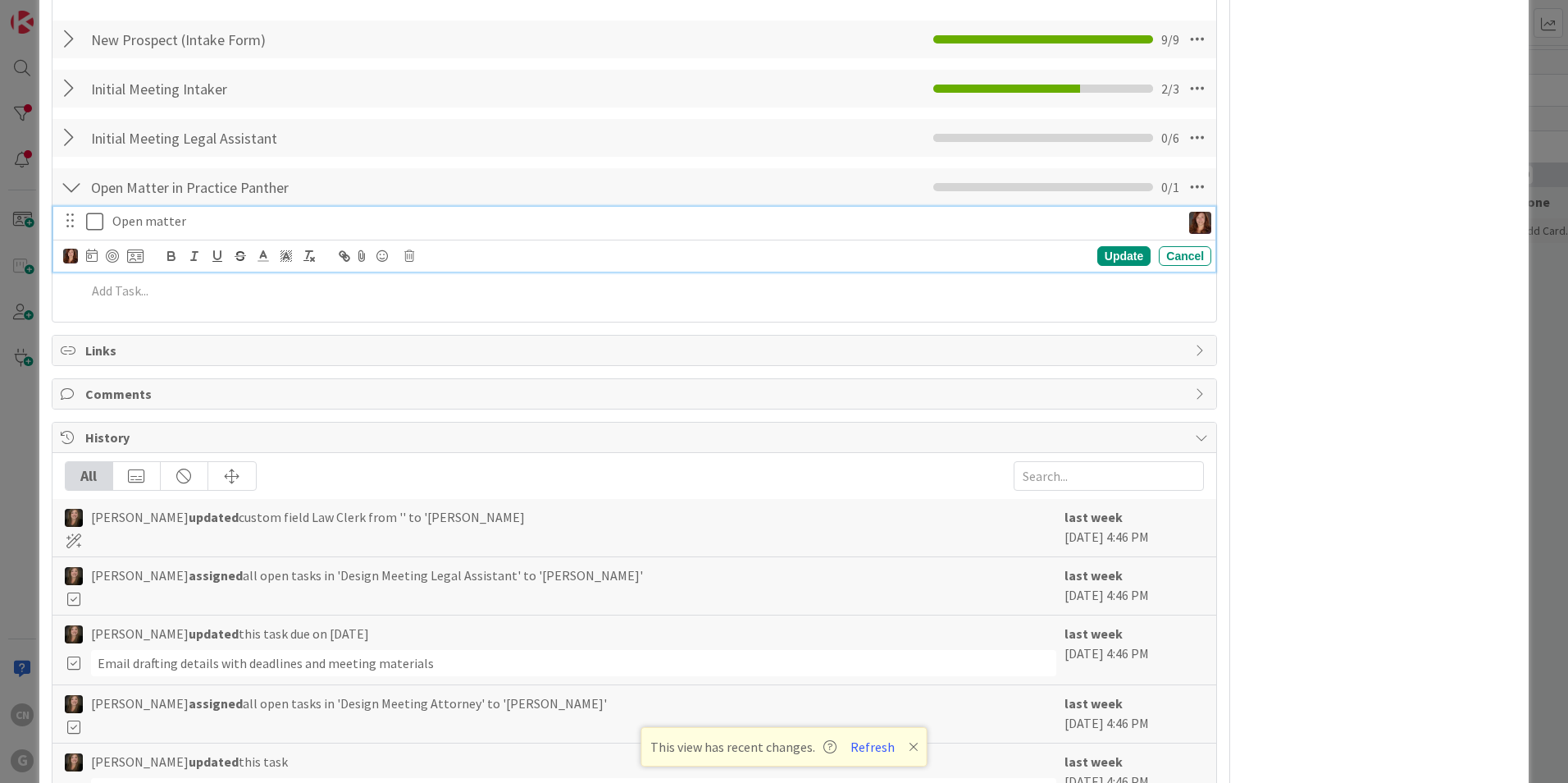
click at [92, 224] on icon at bounding box center [94, 222] width 17 height 20
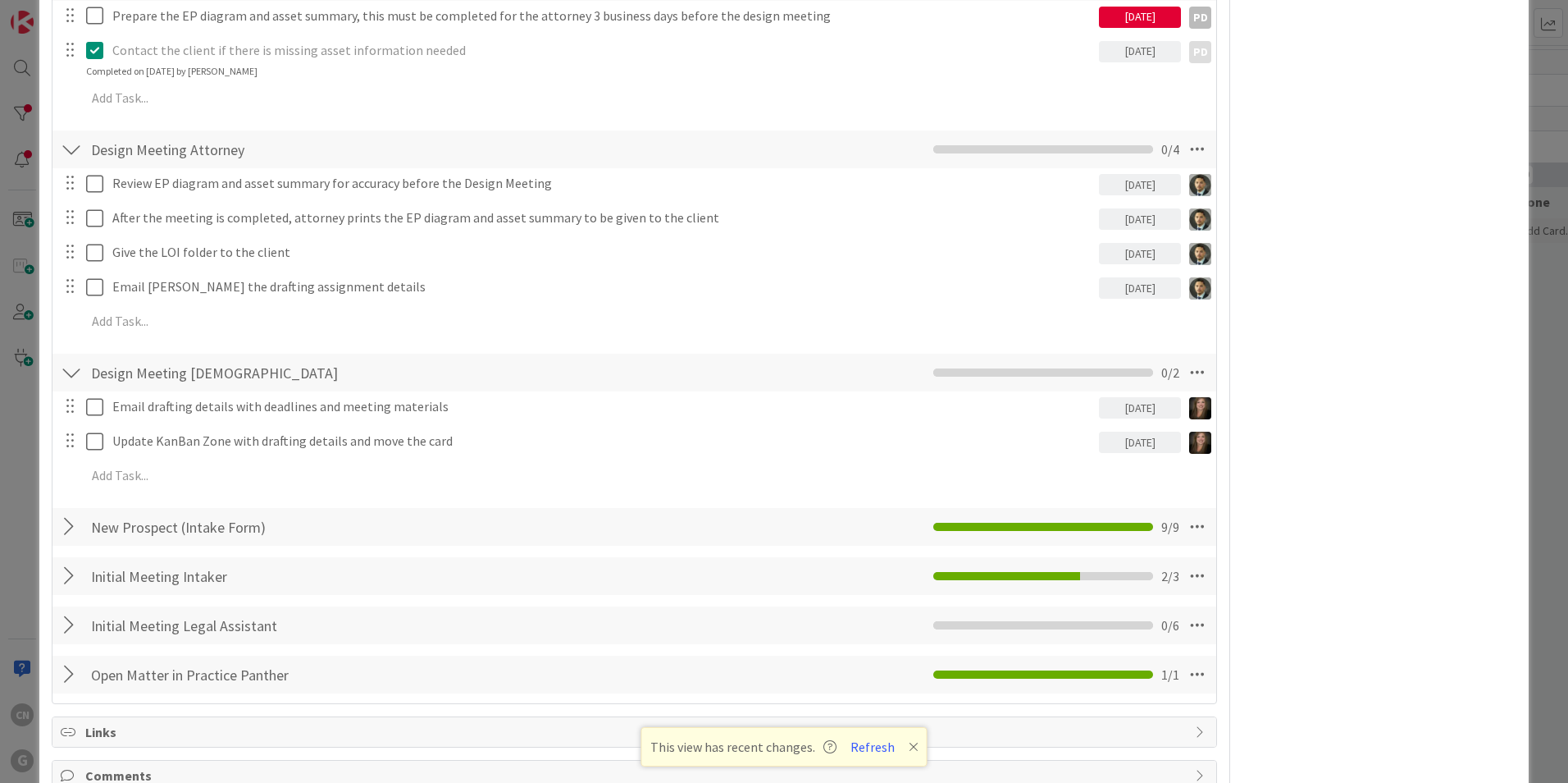
scroll to position [824, 0]
click at [69, 624] on div at bounding box center [71, 626] width 21 height 30
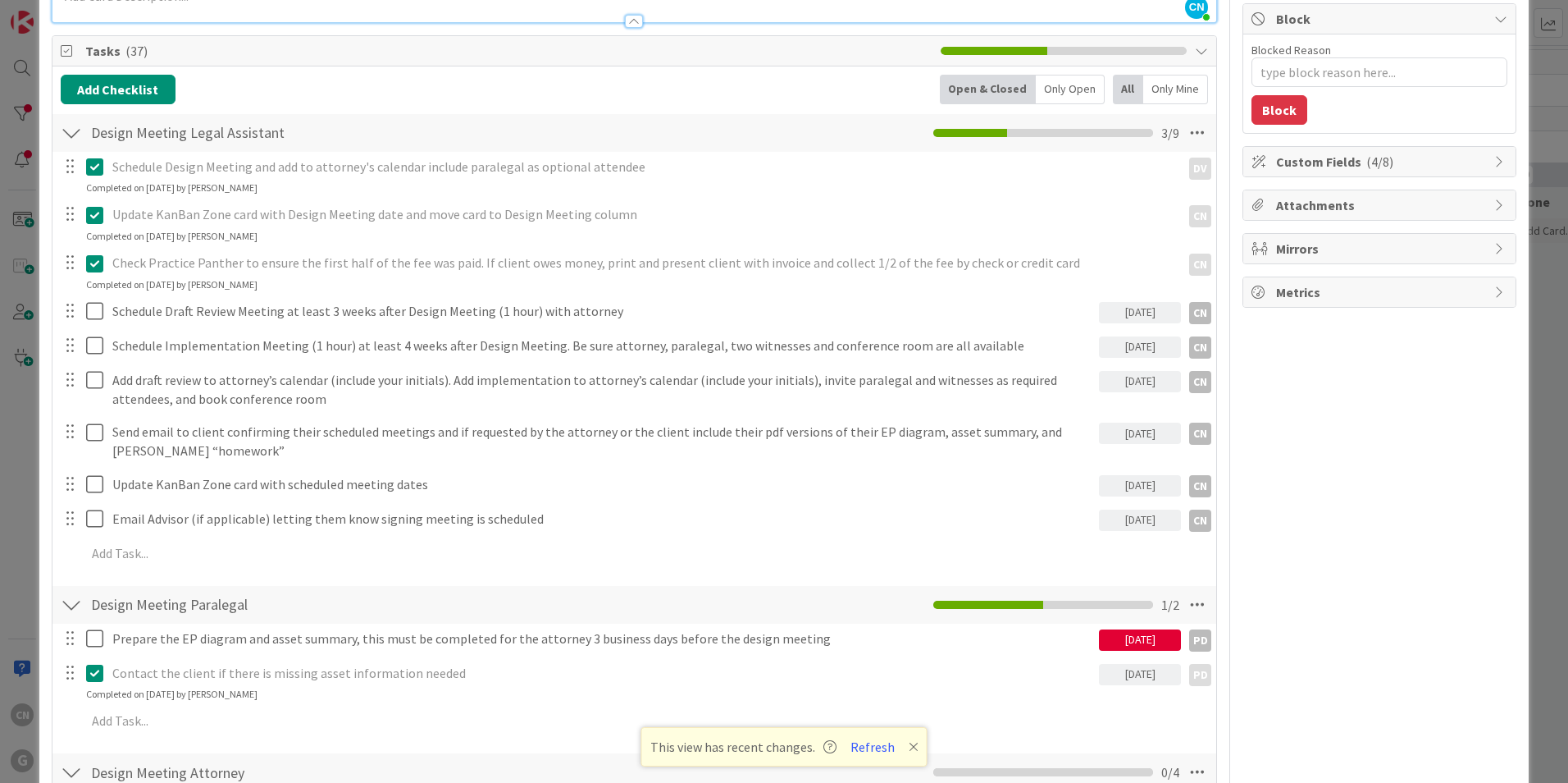
scroll to position [0, 0]
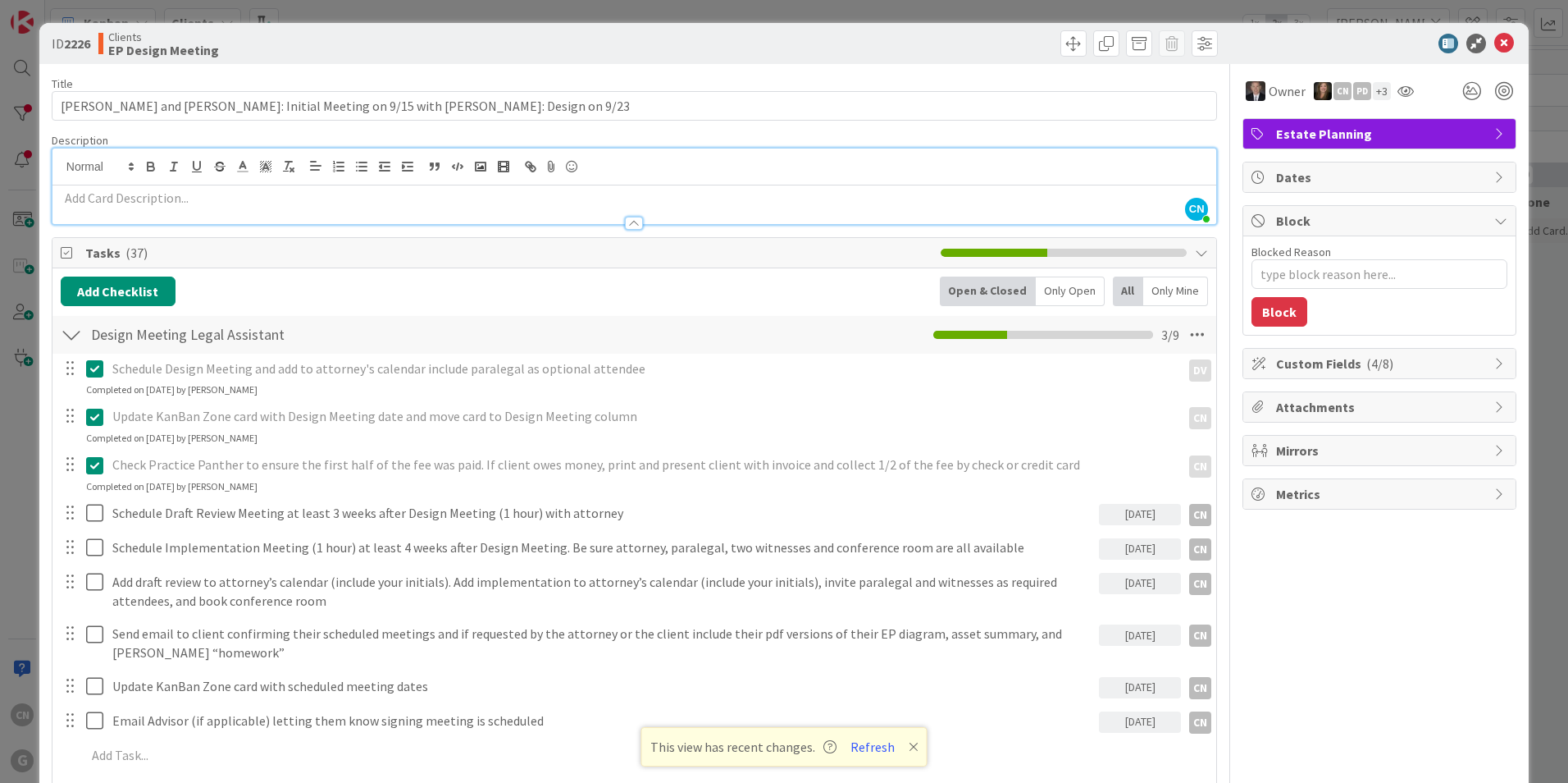
type textarea "x"
